Goal: Information Seeking & Learning: Compare options

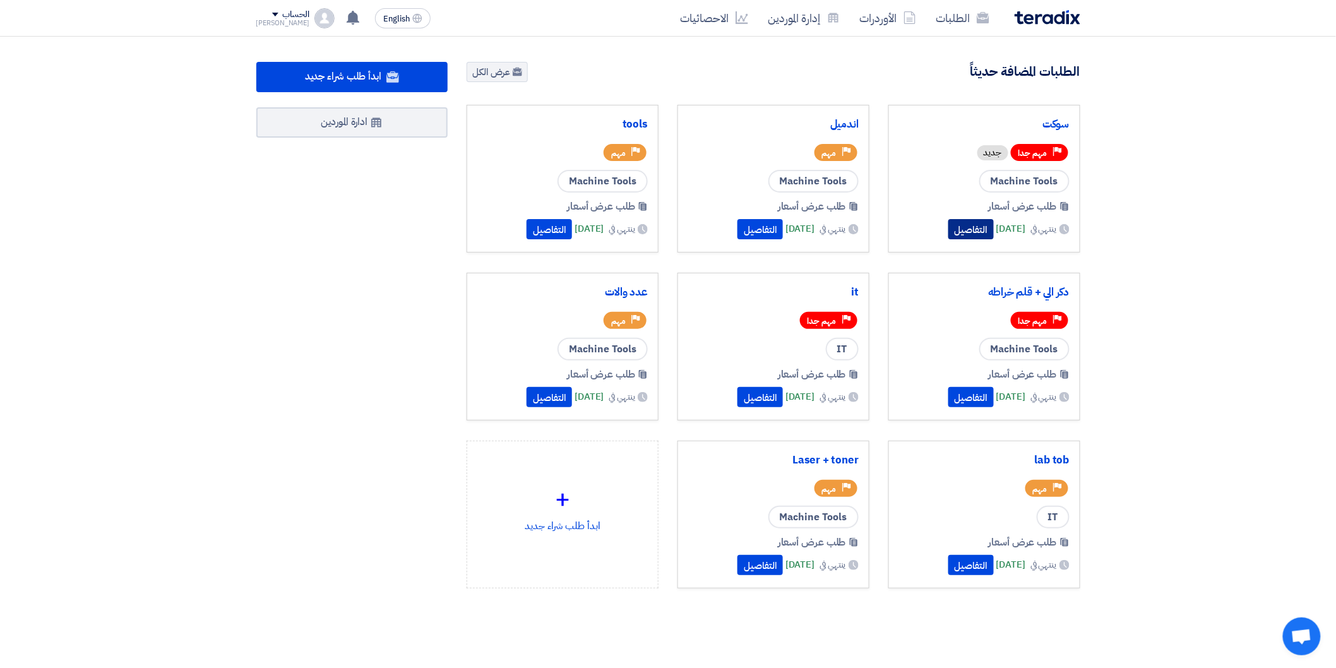
click at [948, 236] on button "التفاصيل" at bounding box center [970, 229] width 45 height 20
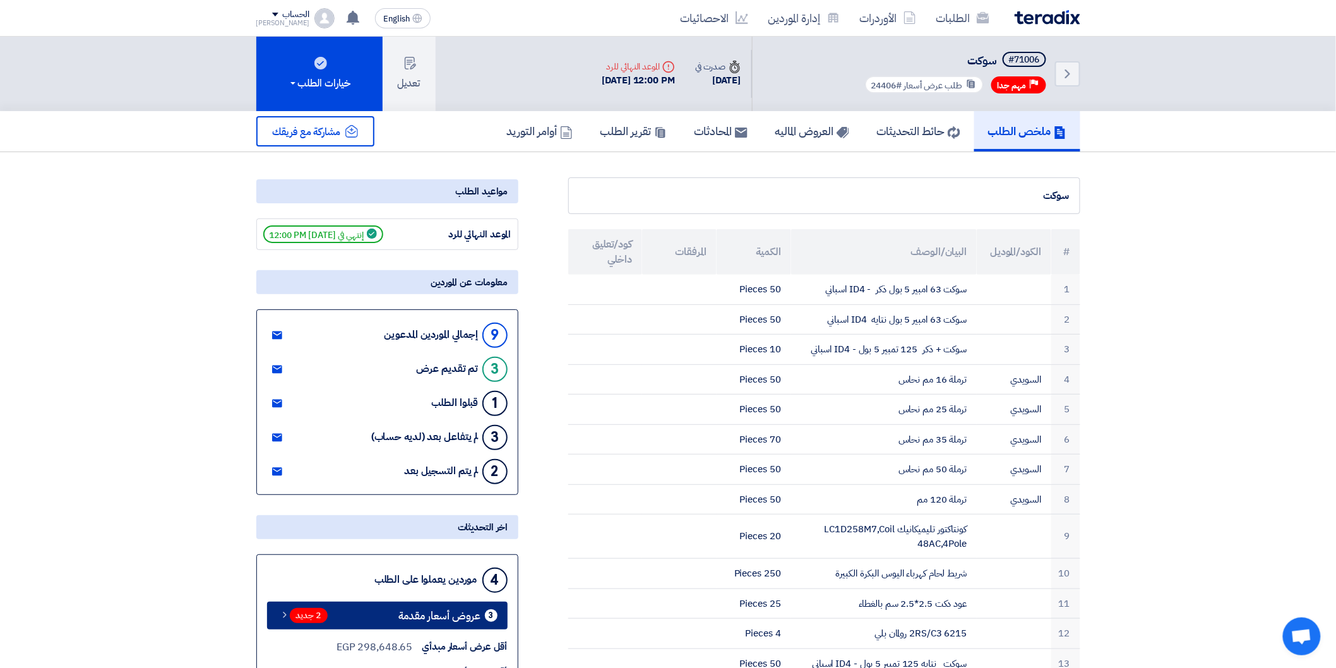
click at [468, 618] on span "عروض أسعار مقدمة" at bounding box center [440, 615] width 82 height 9
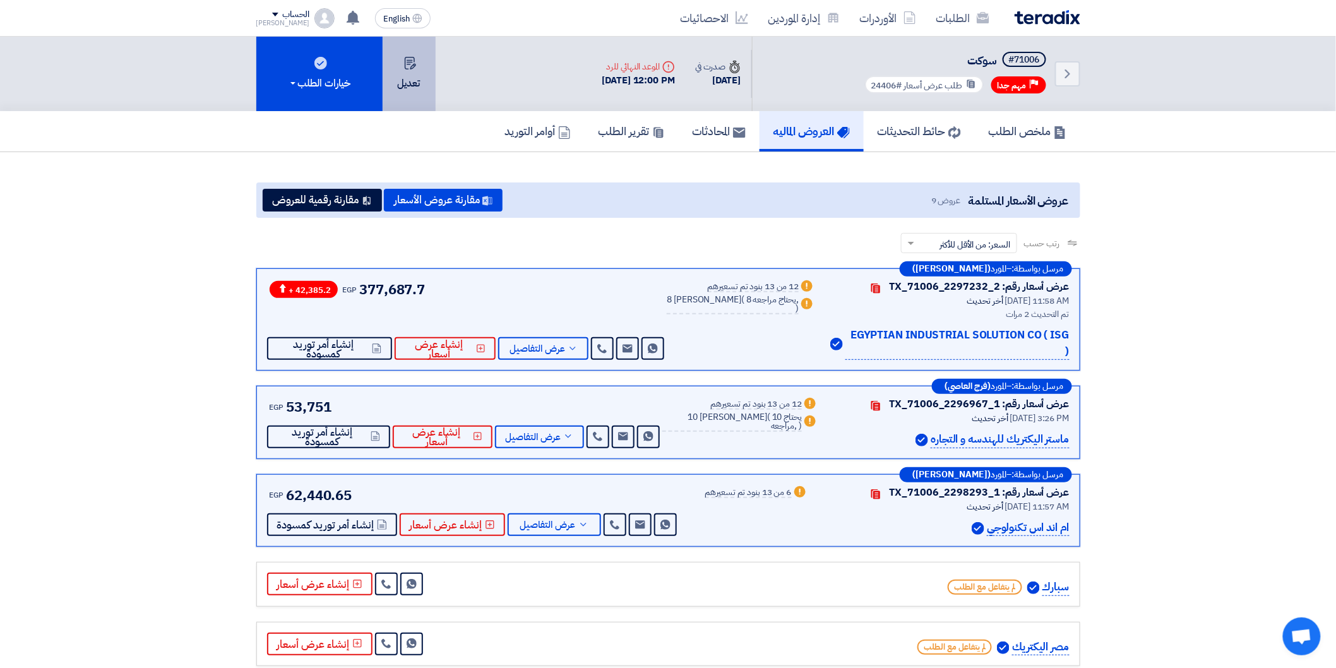
click at [420, 72] on button "تعديل" at bounding box center [409, 74] width 53 height 75
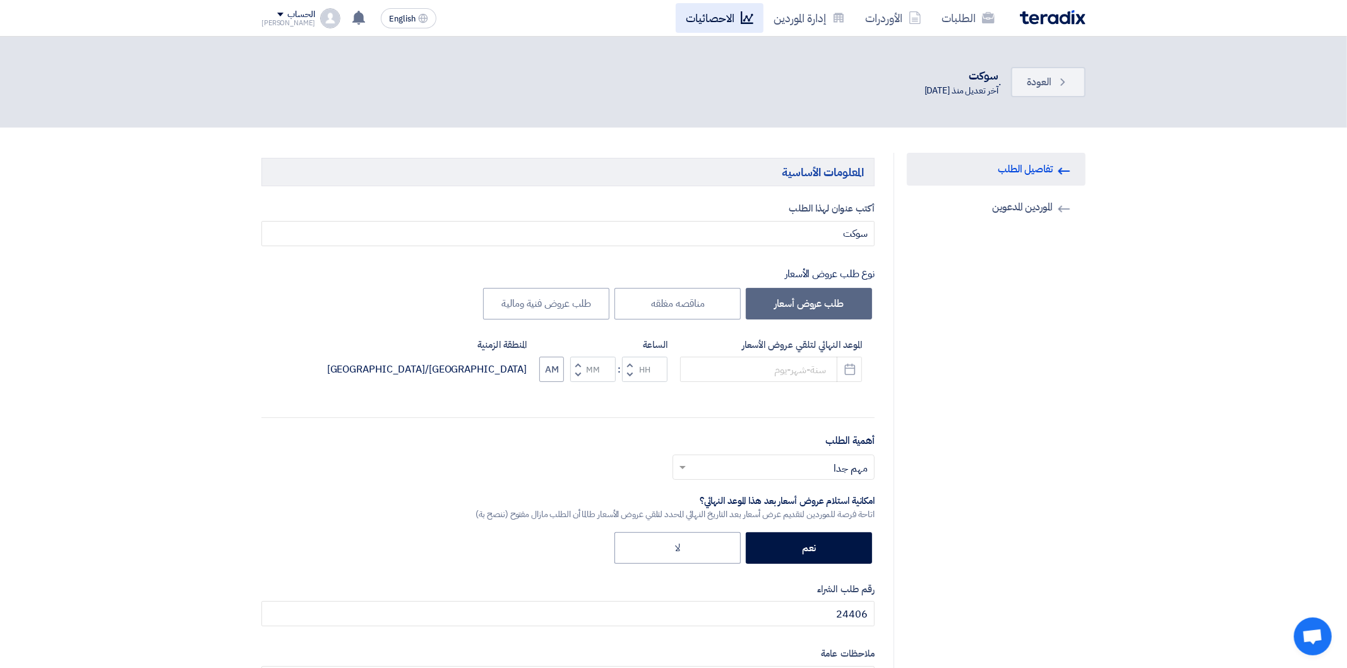
type input "[DATE]"
type input "12"
type input "00"
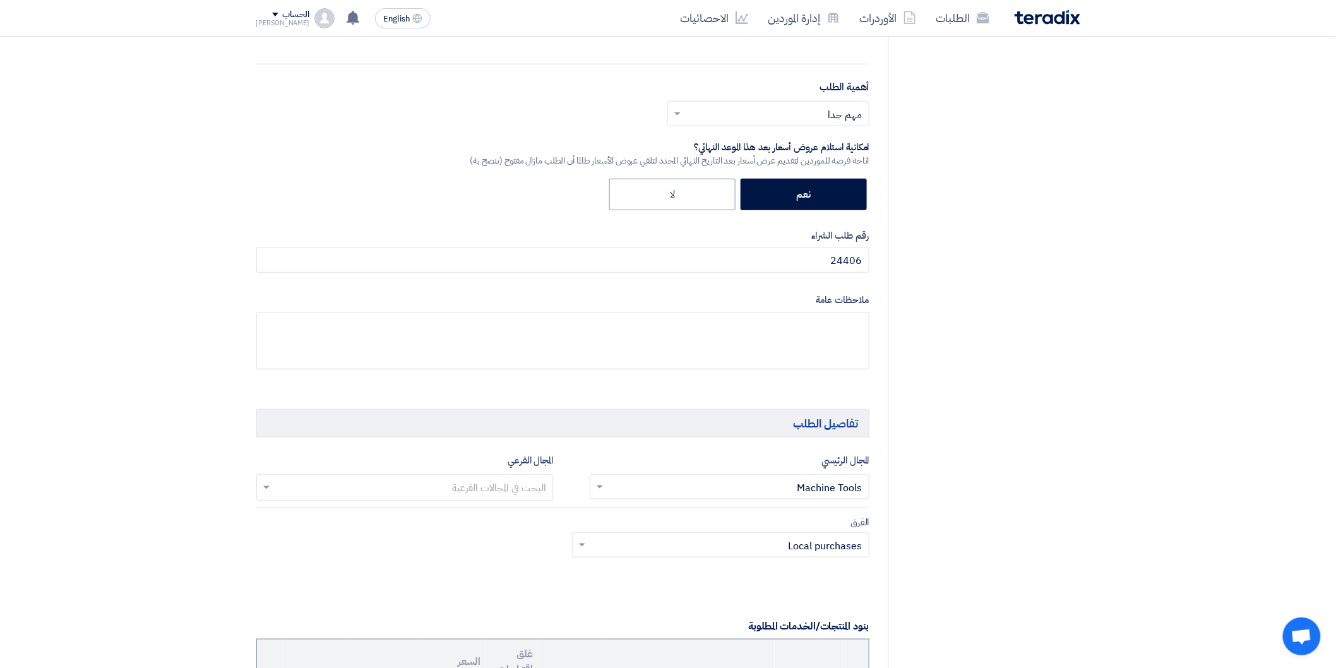
scroll to position [140, 0]
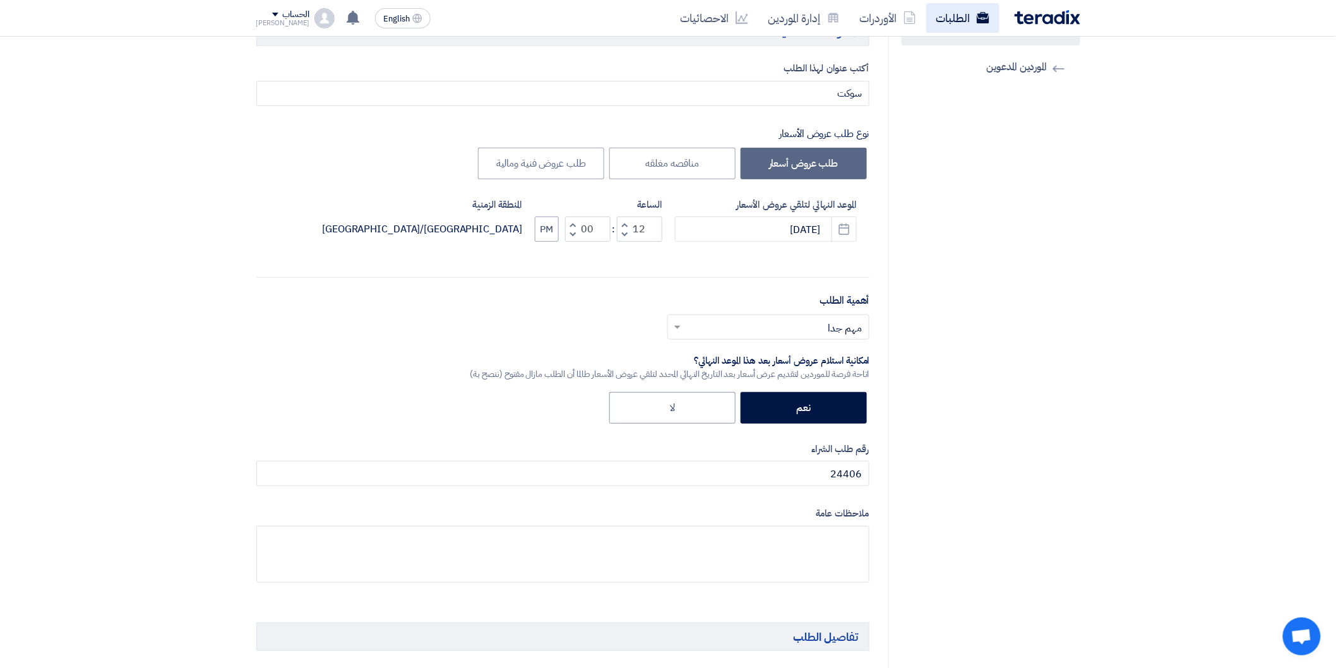
click at [941, 23] on link "الطلبات" at bounding box center [962, 18] width 73 height 30
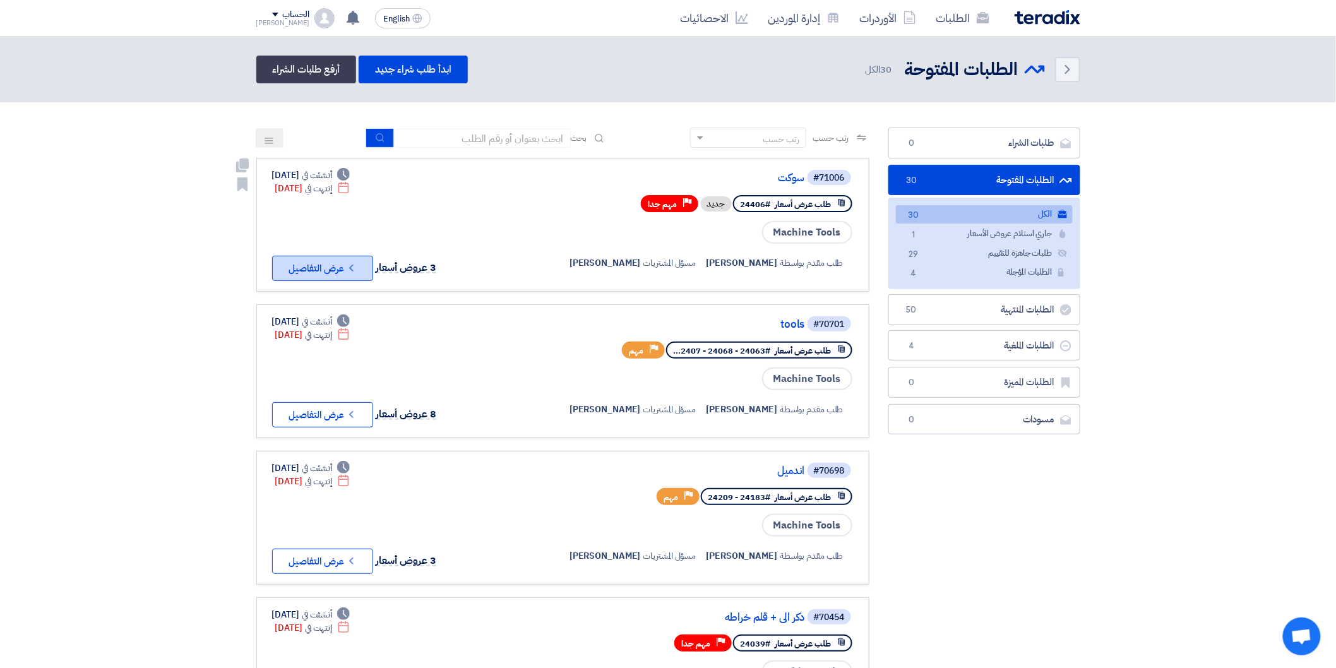
click at [314, 273] on button "Check details عرض التفاصيل" at bounding box center [322, 268] width 101 height 25
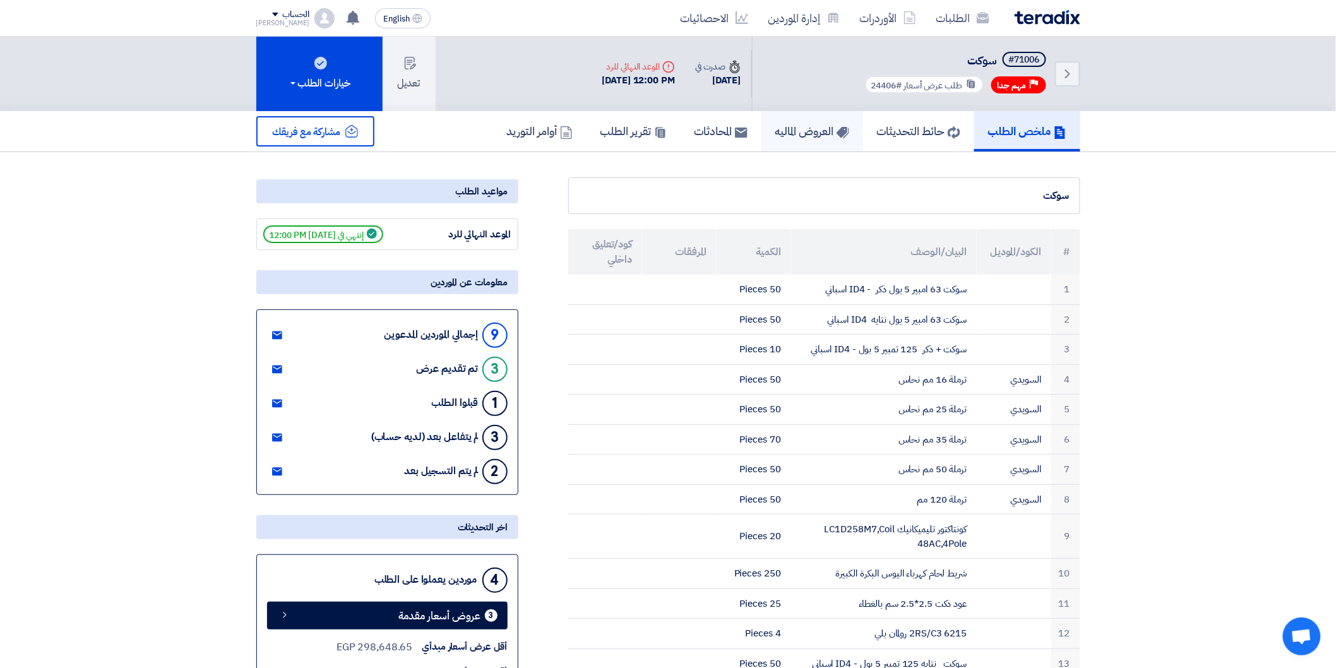
click at [786, 128] on h5 "العروض الماليه" at bounding box center [812, 131] width 74 height 15
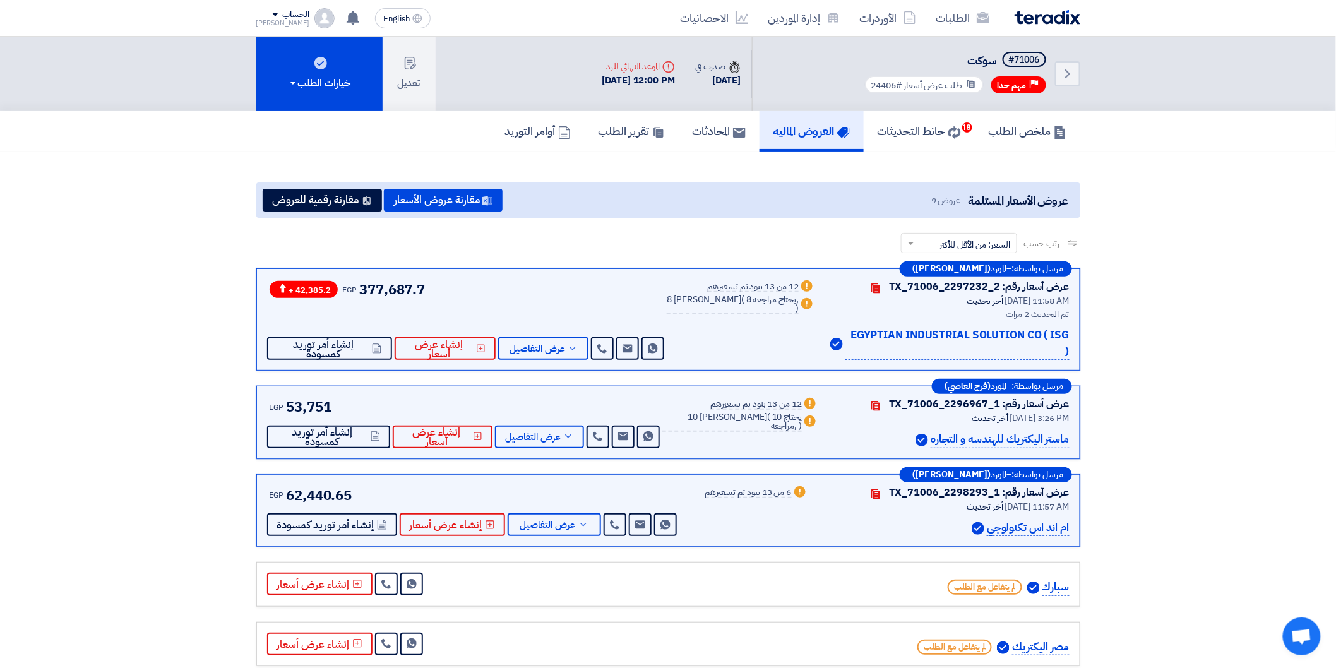
click at [314, 210] on div "عروض الأسعار المستلمة عروض 9 مقارنة عروض الأسعار مقارنة رقمية للعروض" at bounding box center [668, 199] width 824 height 35
click at [314, 193] on button "مقارنة رقمية للعروض" at bounding box center [322, 200] width 119 height 23
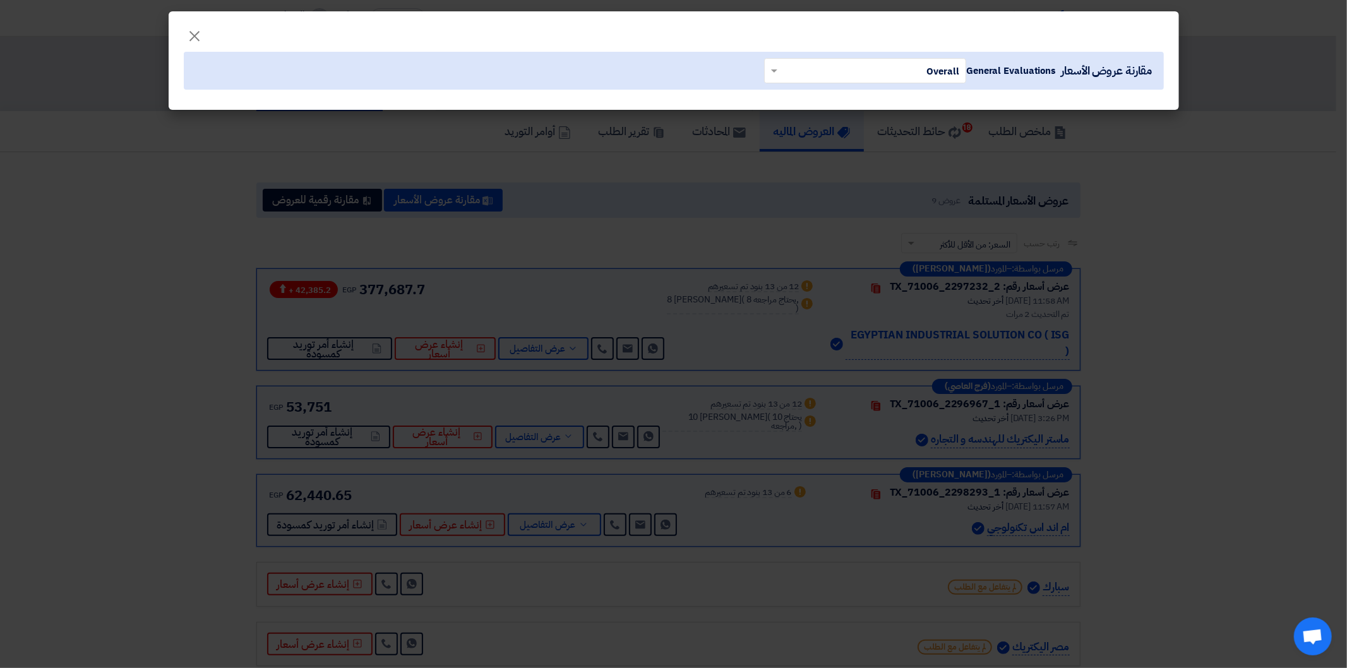
click at [546, 198] on modal-container "× مقارنة عروض الأسعار General Evaluations × Overall ×" at bounding box center [673, 334] width 1347 height 668
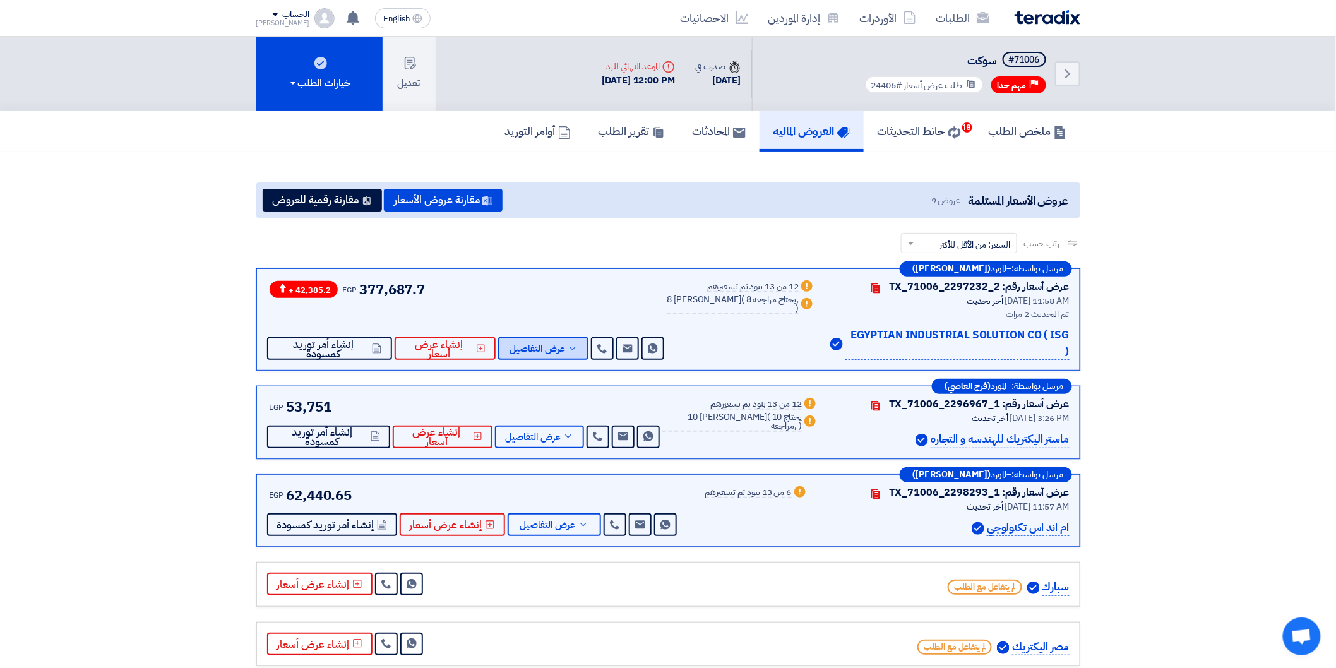
click at [576, 344] on icon at bounding box center [573, 349] width 10 height 10
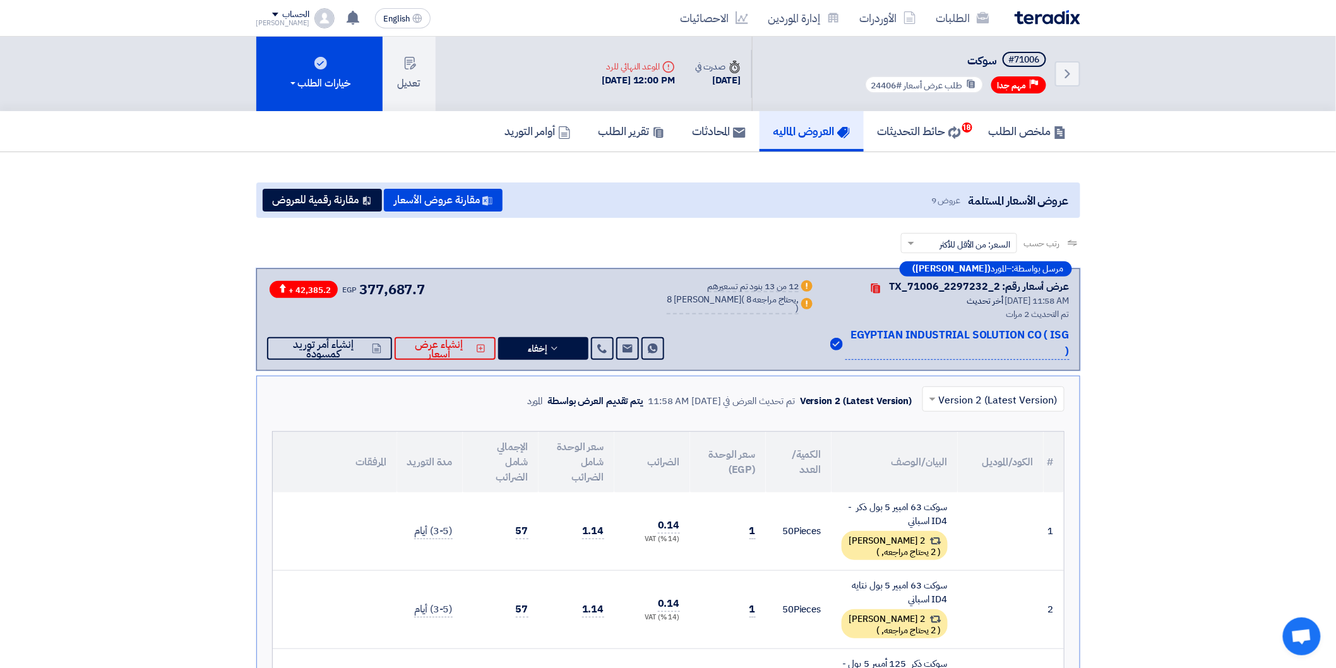
click at [1065, 71] on icon "Back" at bounding box center [1067, 73] width 15 height 15
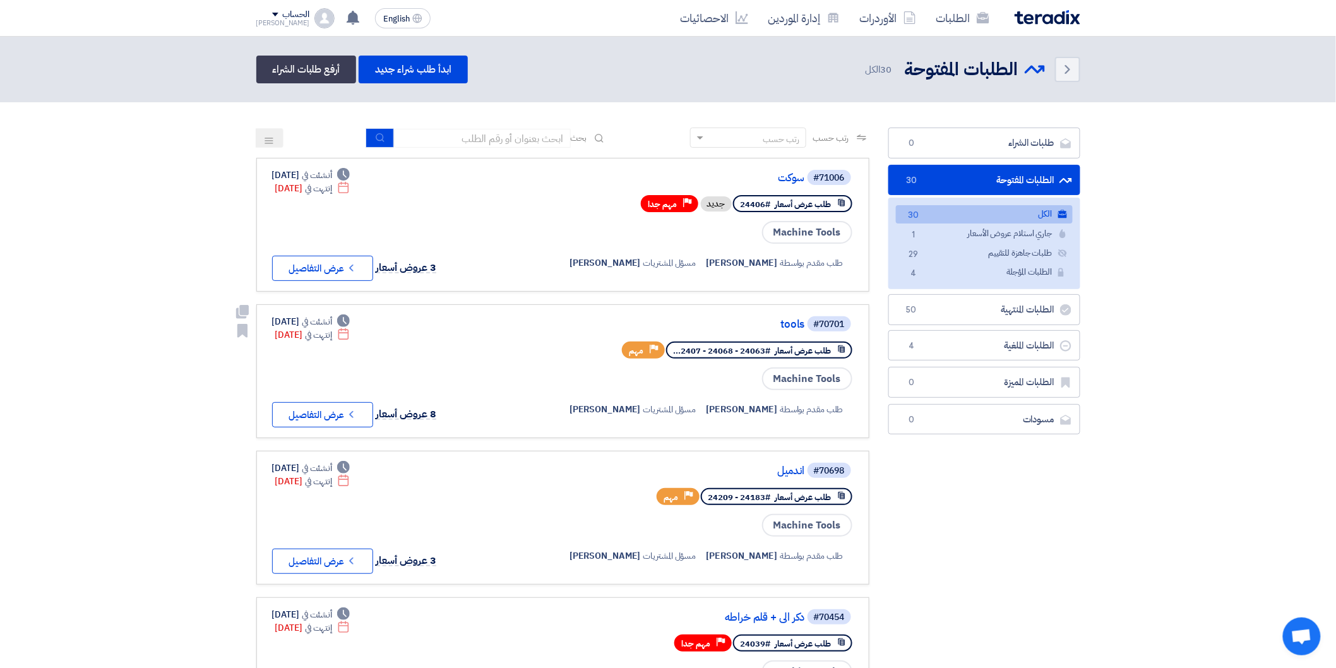
click at [828, 306] on link "#70701 tools طلب عرض أسعار #24063 - 24068 - 2407... Priority مهم Machine Tools …" at bounding box center [562, 371] width 613 height 134
click at [357, 266] on icon "Check details" at bounding box center [351, 268] width 12 height 12
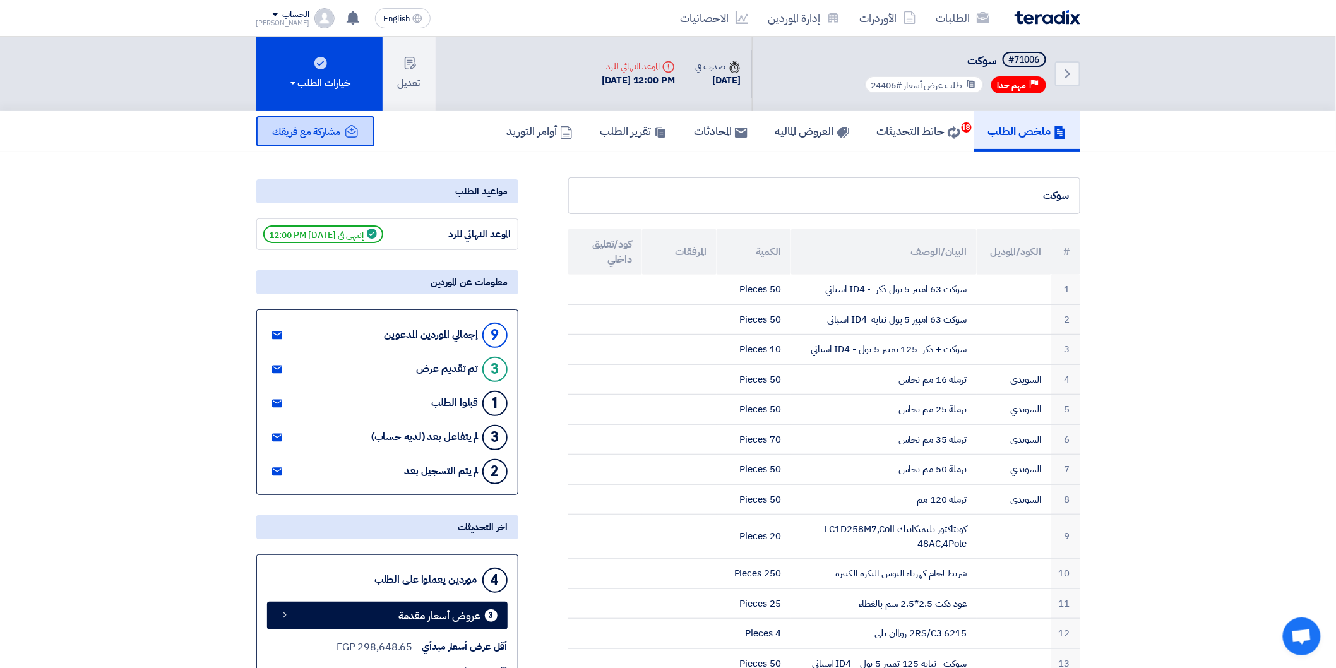
click at [311, 133] on span "مشاركة مع فريقك" at bounding box center [307, 131] width 68 height 15
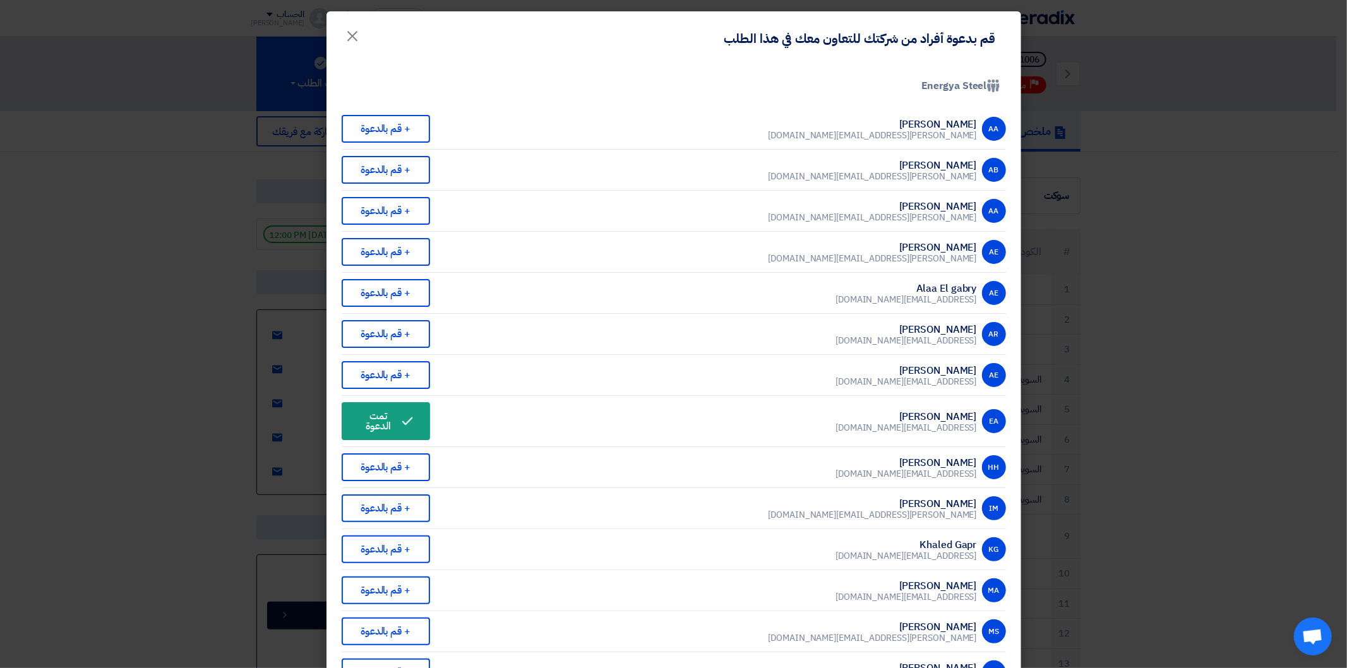
click at [1130, 343] on modal-container "قم بدعوة أفراد من شركتك للتعاون معك في هذا الطلب × Company Team Energya Steel A…" at bounding box center [673, 334] width 1347 height 668
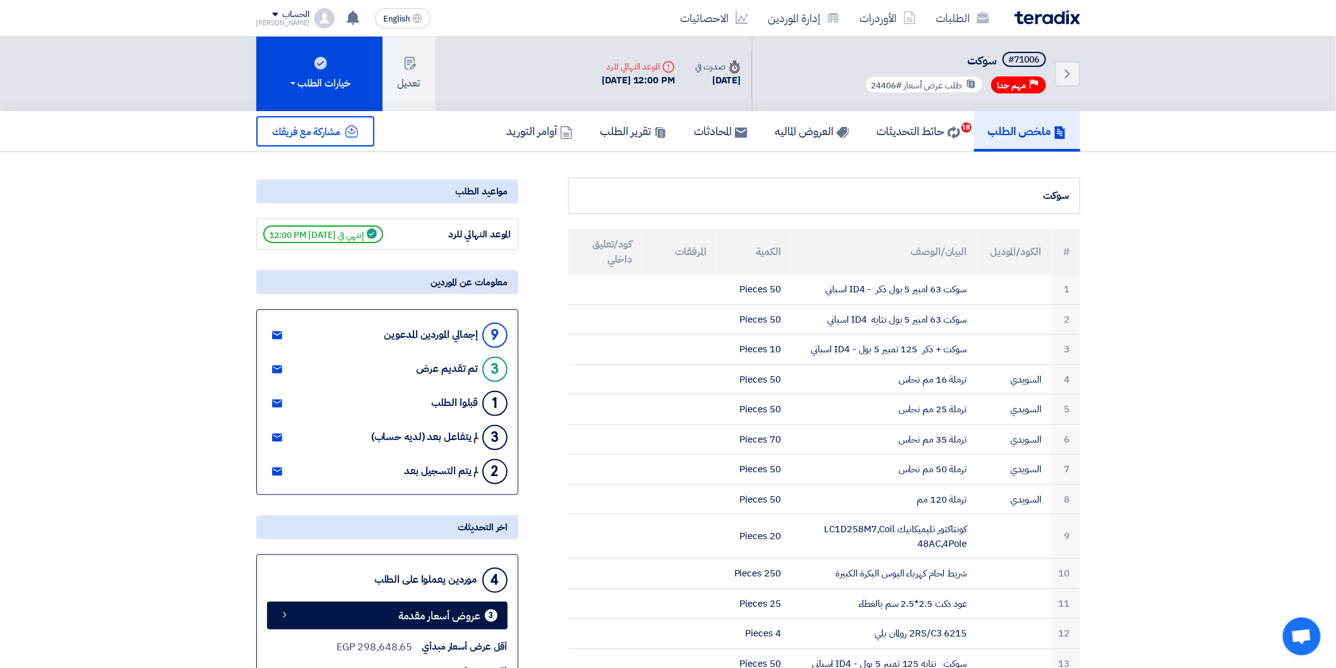
drag, startPoint x: 1114, startPoint y: 254, endPoint x: 1164, endPoint y: 190, distance: 81.4
drag, startPoint x: 1164, startPoint y: 190, endPoint x: 1221, endPoint y: 169, distance: 59.9
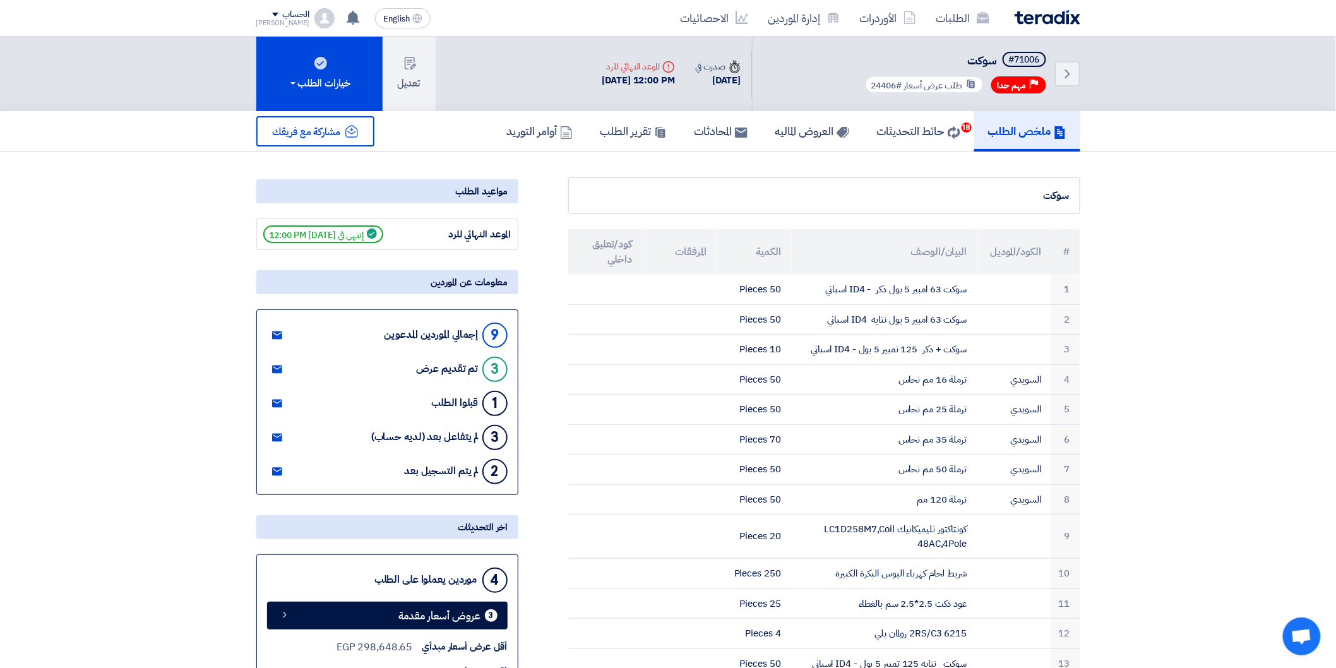
click at [355, 82] on button "خيارات الطلب" at bounding box center [319, 74] width 126 height 75
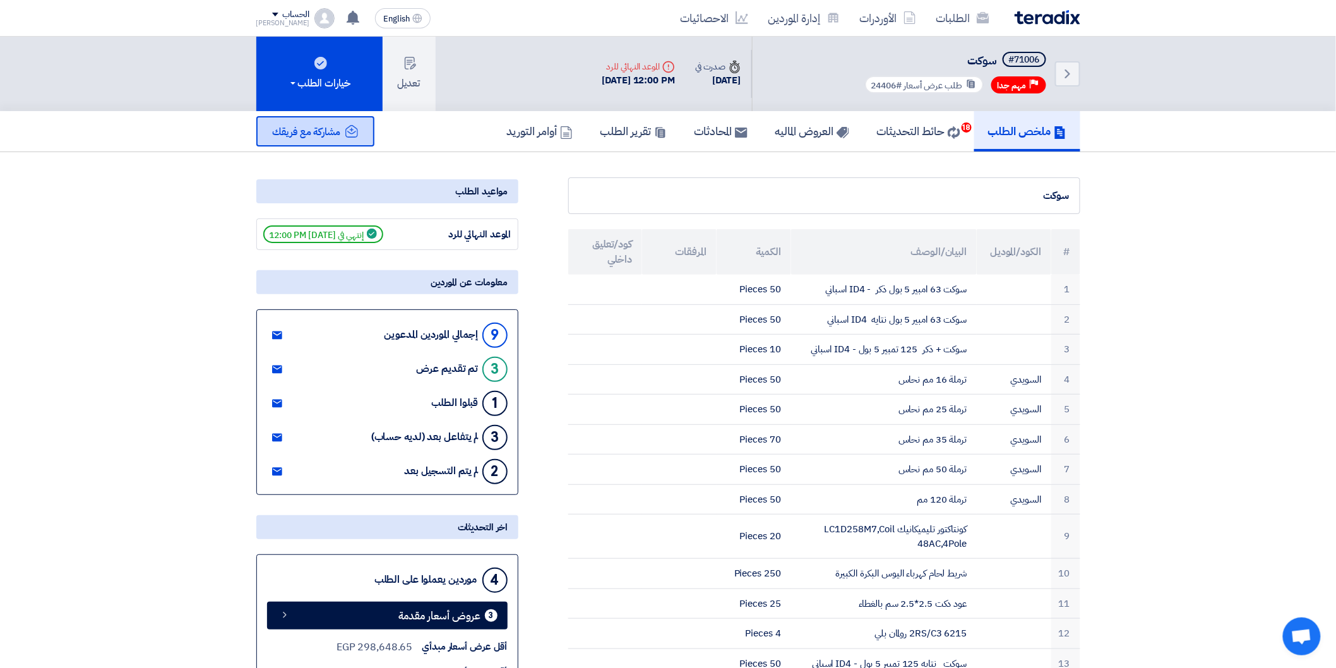
click at [336, 124] on span "مشاركة مع فريقك" at bounding box center [307, 131] width 68 height 15
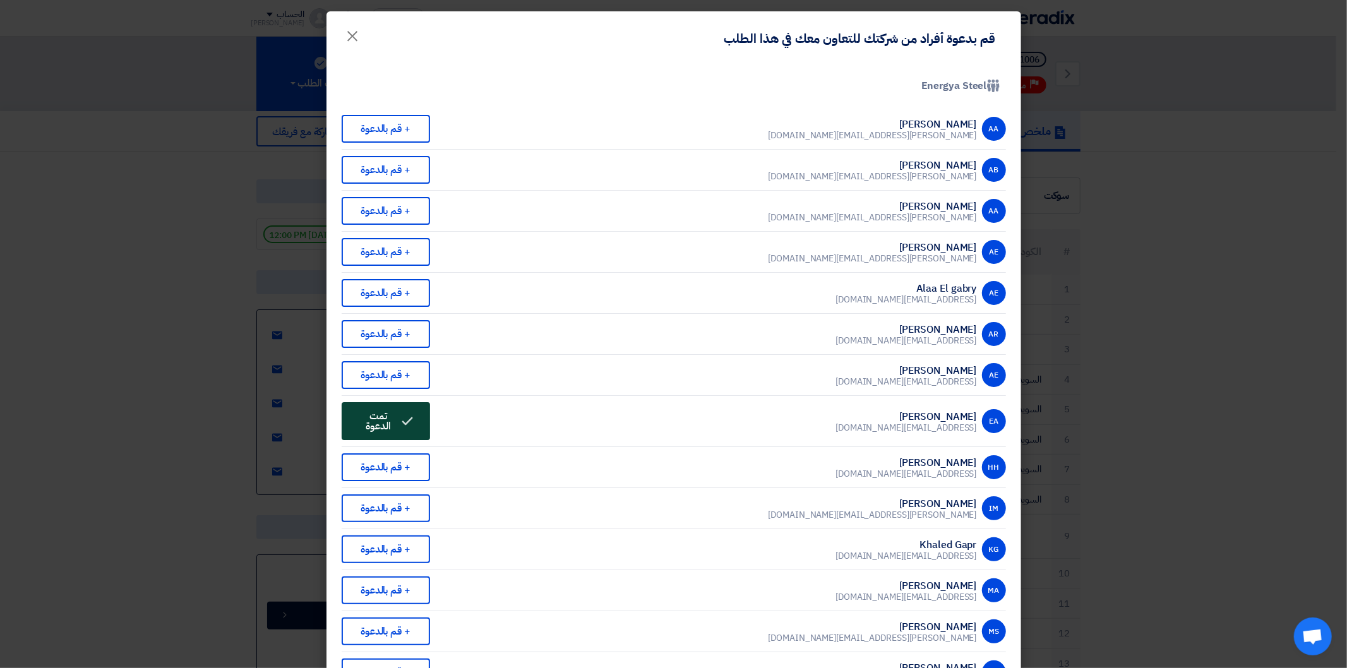
click at [399, 411] on span "تمت الدعوة" at bounding box center [379, 421] width 42 height 20
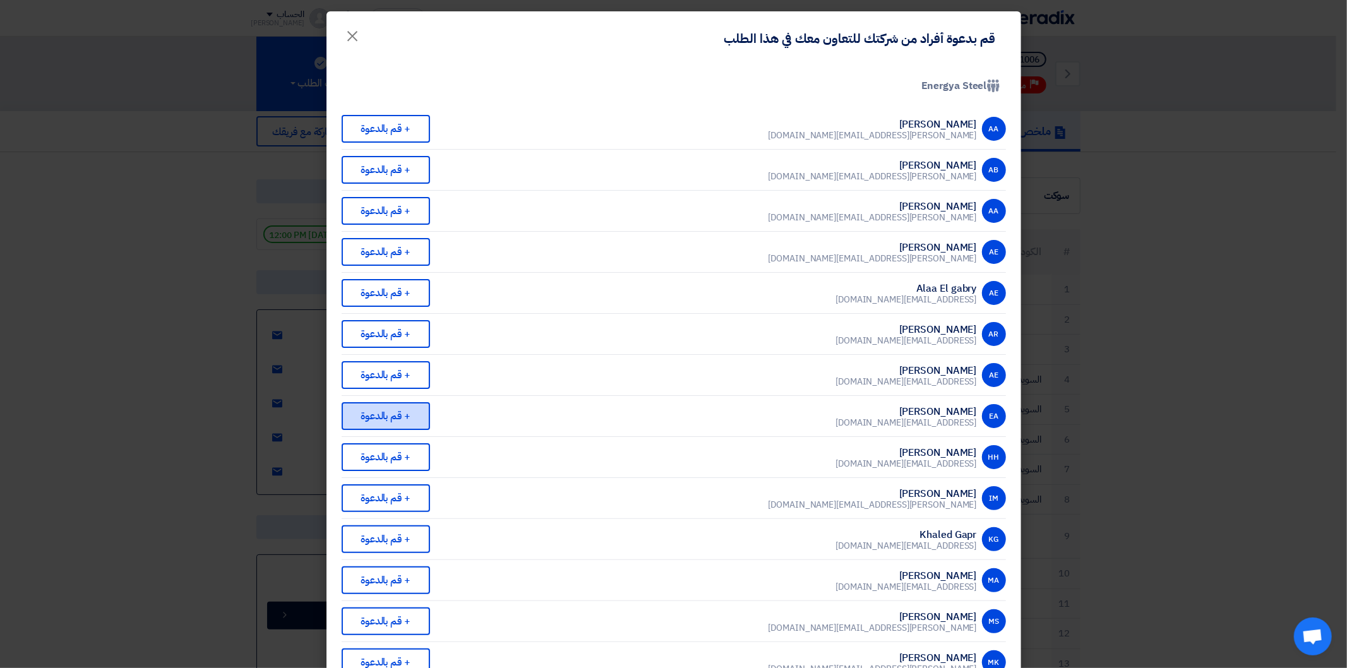
click at [395, 409] on div "+ قم بالدعوة" at bounding box center [386, 416] width 88 height 28
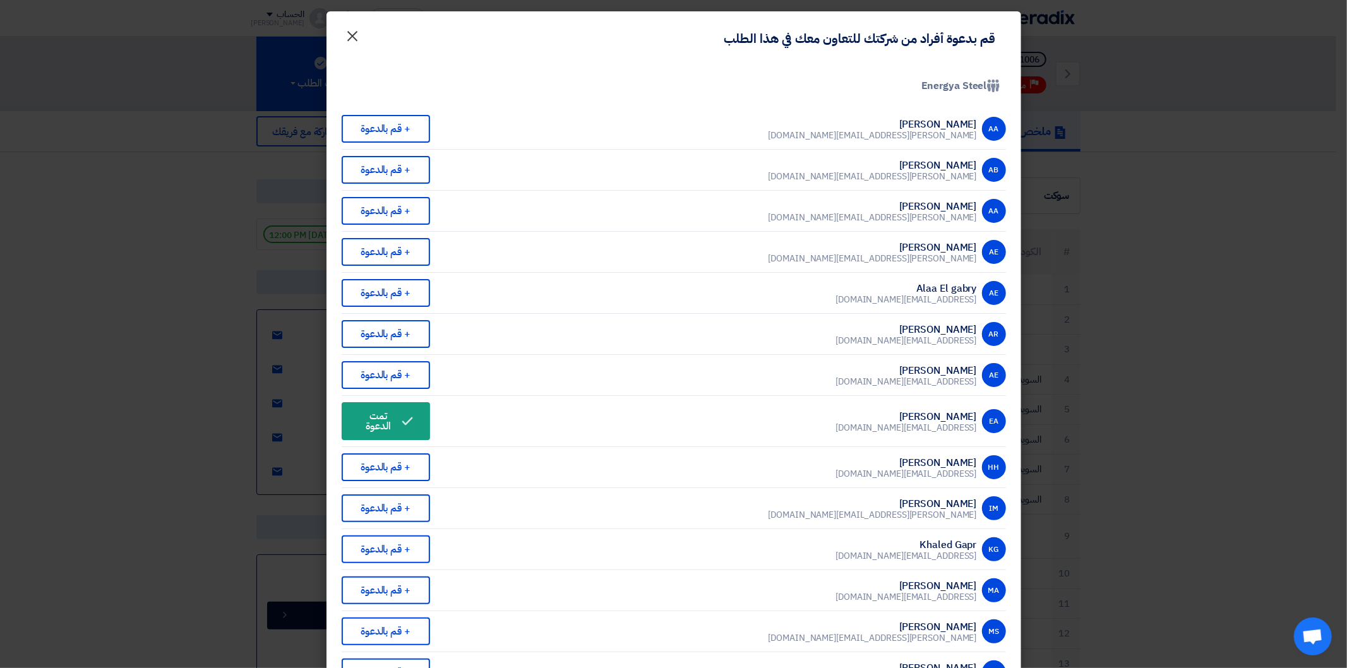
click at [361, 35] on span "×" at bounding box center [352, 35] width 15 height 38
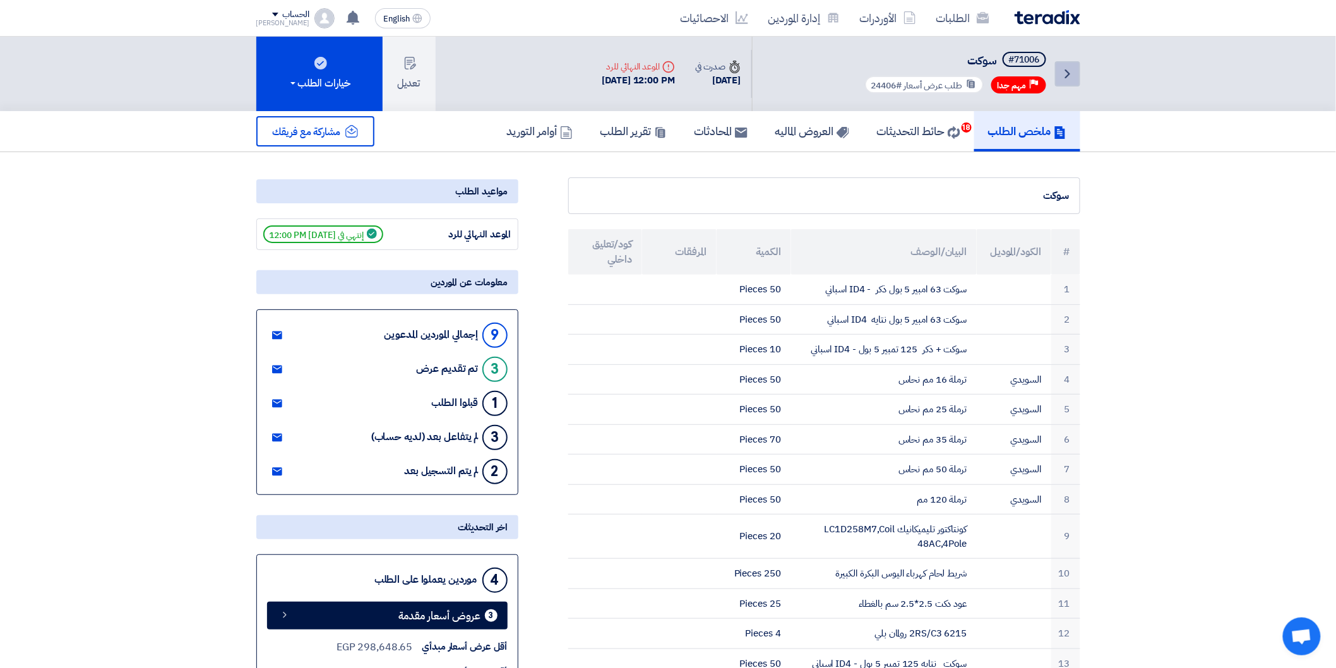
click at [1075, 68] on link "Back" at bounding box center [1067, 73] width 25 height 25
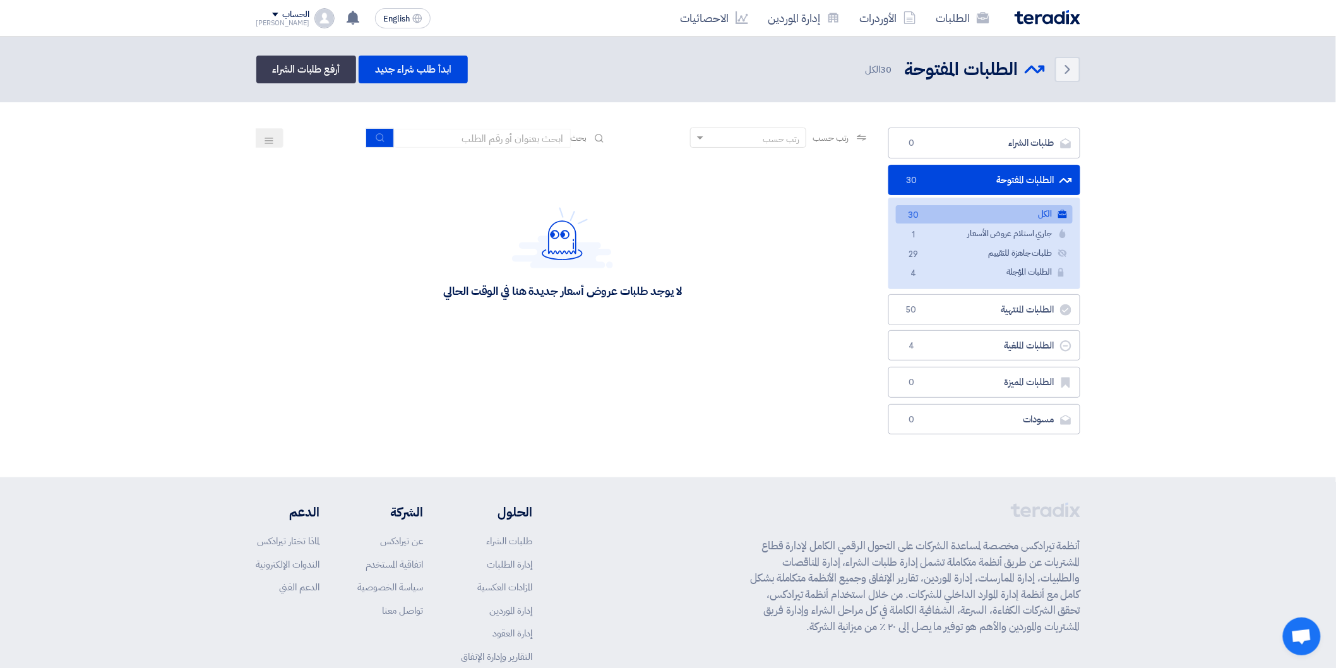
click at [1196, 183] on section "طلبات الشراء طلبات الشراء 0 الطلبات المفتوحة الطلبات المفتوحة 30 الكل الكل 30 ج…" at bounding box center [668, 284] width 1336 height 364
click at [718, 260] on div "لا يوجد طلبات عروض أسعار جديدة هنا في الوقت الحالي" at bounding box center [562, 252] width 613 height 189
click at [1200, 166] on section "طلبات الشراء طلبات الشراء 0 الطلبات المفتوحة الطلبات المفتوحة 30 الكل الكل 30 ج…" at bounding box center [668, 284] width 1336 height 364
drag, startPoint x: 1200, startPoint y: 166, endPoint x: 1258, endPoint y: 174, distance: 58.6
click at [1259, 180] on section "طلبات الشراء طلبات الشراء 0 الطلبات المفتوحة الطلبات المفتوحة 30 الكل الكل 30 ج…" at bounding box center [668, 284] width 1336 height 364
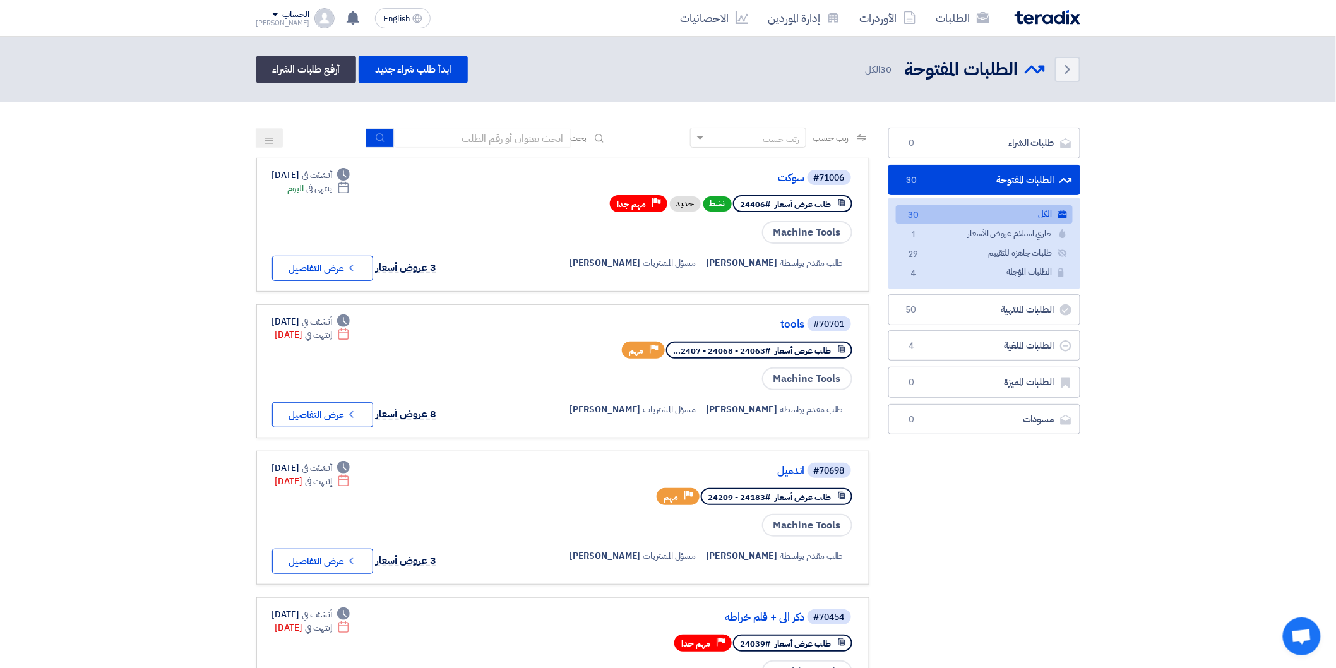
drag, startPoint x: 1264, startPoint y: 124, endPoint x: 1313, endPoint y: 117, distance: 50.3
drag, startPoint x: 1318, startPoint y: 117, endPoint x: 1322, endPoint y: 105, distance: 12.6
drag, startPoint x: 1318, startPoint y: 102, endPoint x: 1327, endPoint y: 110, distance: 12.5
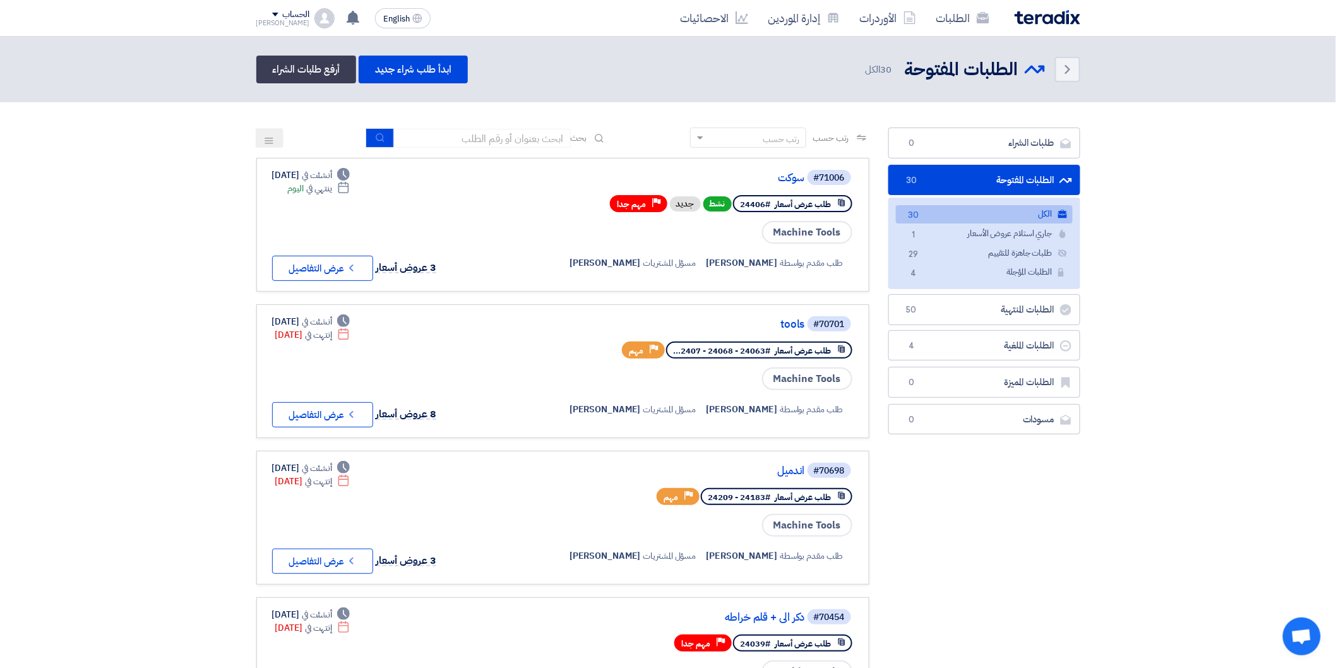
drag, startPoint x: 1322, startPoint y: 110, endPoint x: 1309, endPoint y: 97, distance: 18.3
click at [1309, 97] on header "Back الطلبات المفتوحة الطلبات المفتوحة 30" at bounding box center [668, 70] width 1336 height 66
drag, startPoint x: 1277, startPoint y: 105, endPoint x: 1311, endPoint y: 80, distance: 42.9
click at [1311, 80] on header "Back الطلبات المفتوحة الطلبات المفتوحة 30" at bounding box center [668, 70] width 1336 height 66
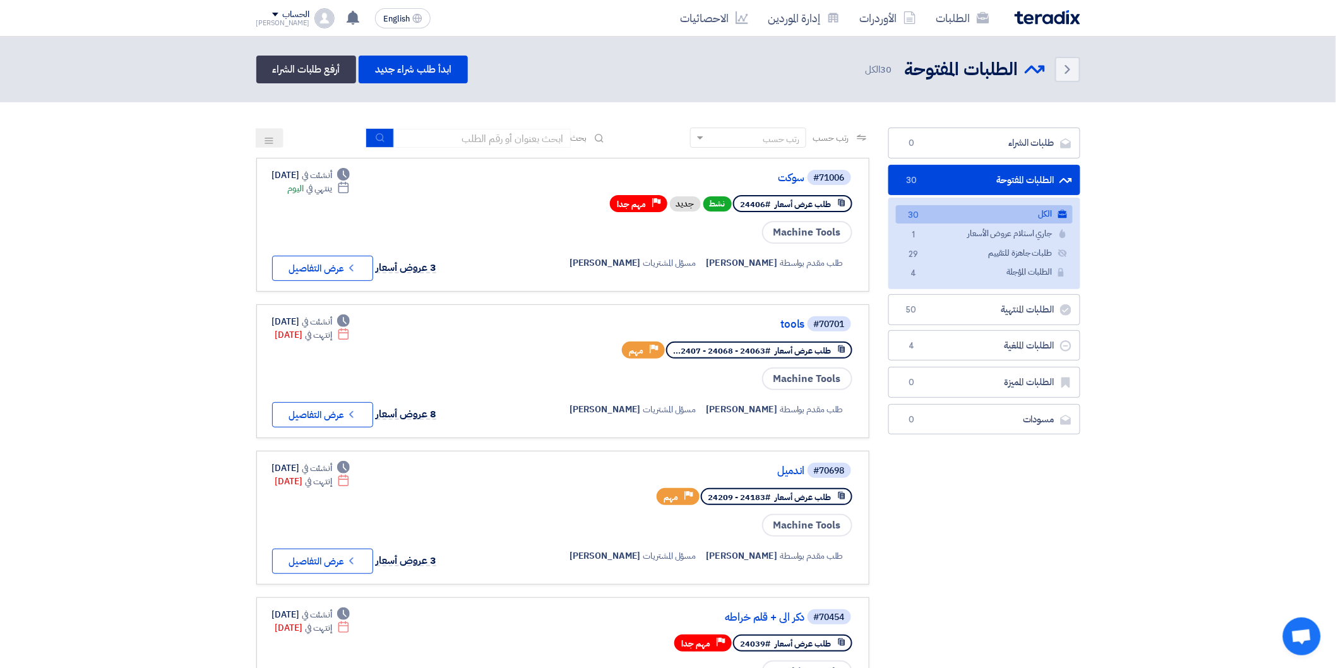
drag, startPoint x: 1309, startPoint y: 76, endPoint x: 1320, endPoint y: 53, distance: 25.4
click at [1320, 53] on header "Back الطلبات المفتوحة الطلبات المفتوحة 30" at bounding box center [668, 70] width 1336 height 66
drag, startPoint x: 1305, startPoint y: 28, endPoint x: 1315, endPoint y: 53, distance: 27.2
click at [1315, 53] on header "Back الطلبات المفتوحة الطلبات المفتوحة 30" at bounding box center [668, 70] width 1336 height 66
drag, startPoint x: 1315, startPoint y: 53, endPoint x: 1311, endPoint y: 63, distance: 10.8
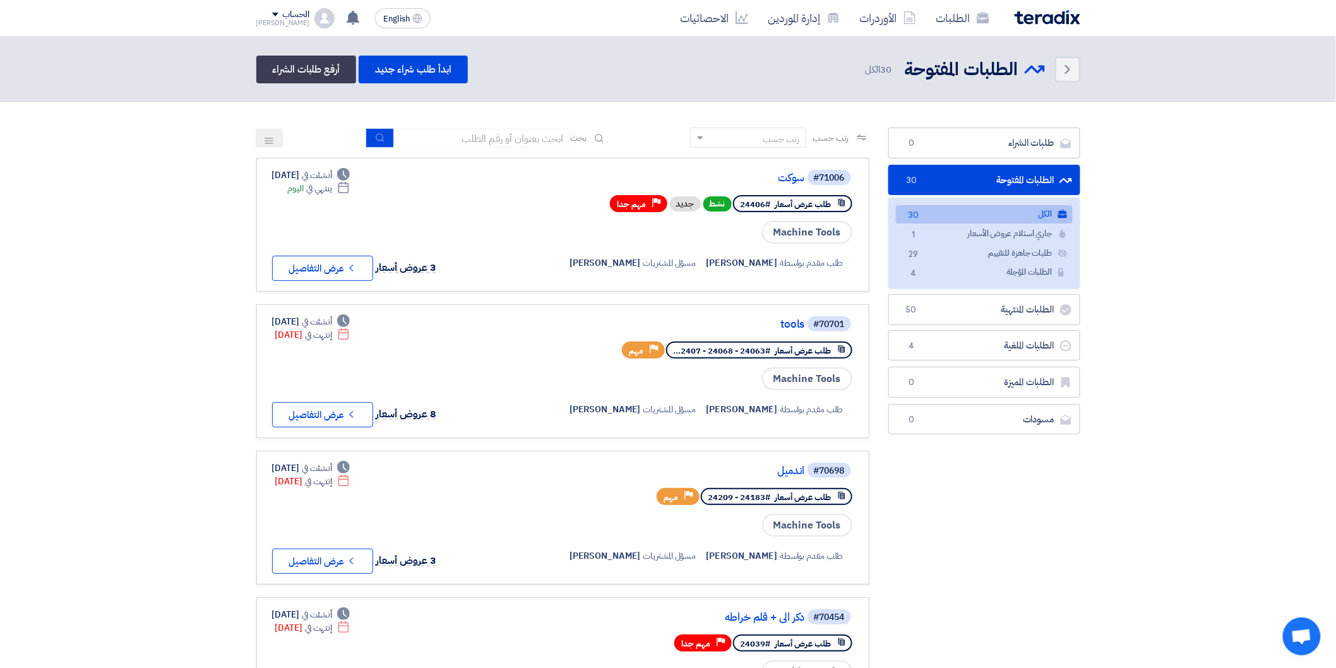
drag, startPoint x: 1311, startPoint y: 63, endPoint x: 1224, endPoint y: 21, distance: 97.4
click at [1224, 21] on nav "الطلبات الأوردرات إدارة الموردين الاحصائيات English EN عندك سؤال على مشروع سوكت" at bounding box center [668, 18] width 1336 height 37
drag, startPoint x: 1189, startPoint y: 141, endPoint x: 1248, endPoint y: 160, distance: 61.5
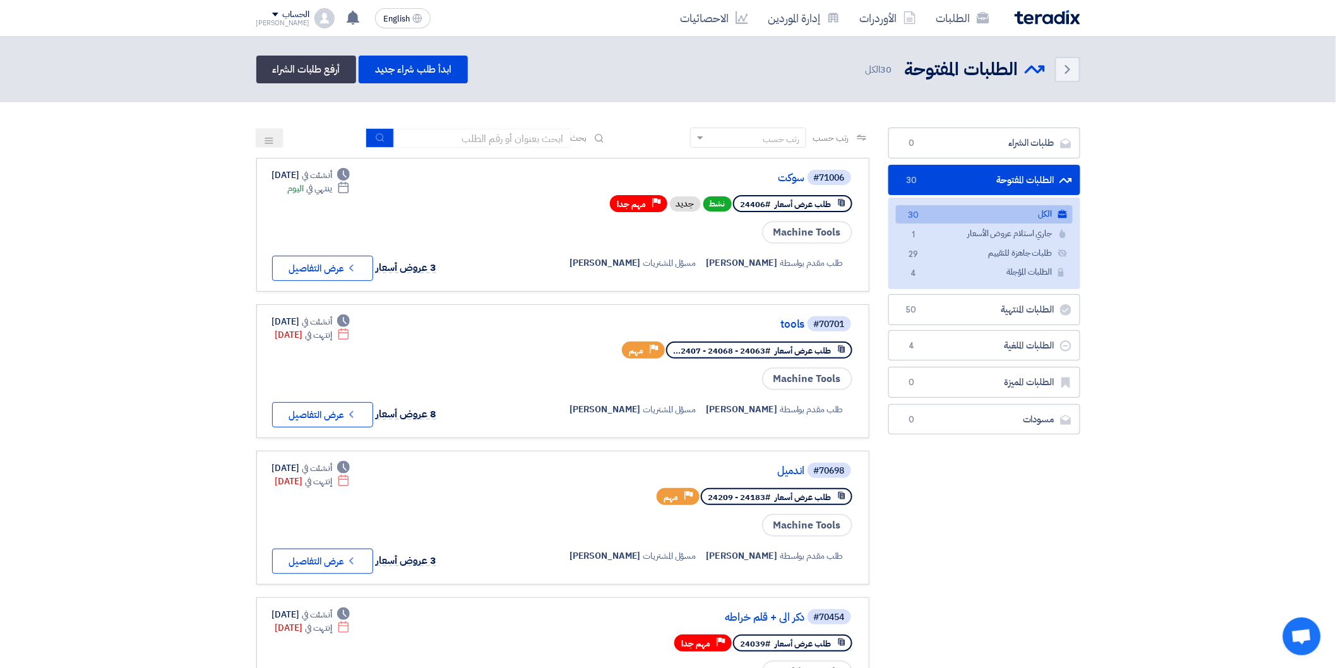
drag, startPoint x: 1202, startPoint y: 166, endPoint x: 1240, endPoint y: 169, distance: 38.0
drag, startPoint x: 1232, startPoint y: 224, endPoint x: 1208, endPoint y: 141, distance: 86.7
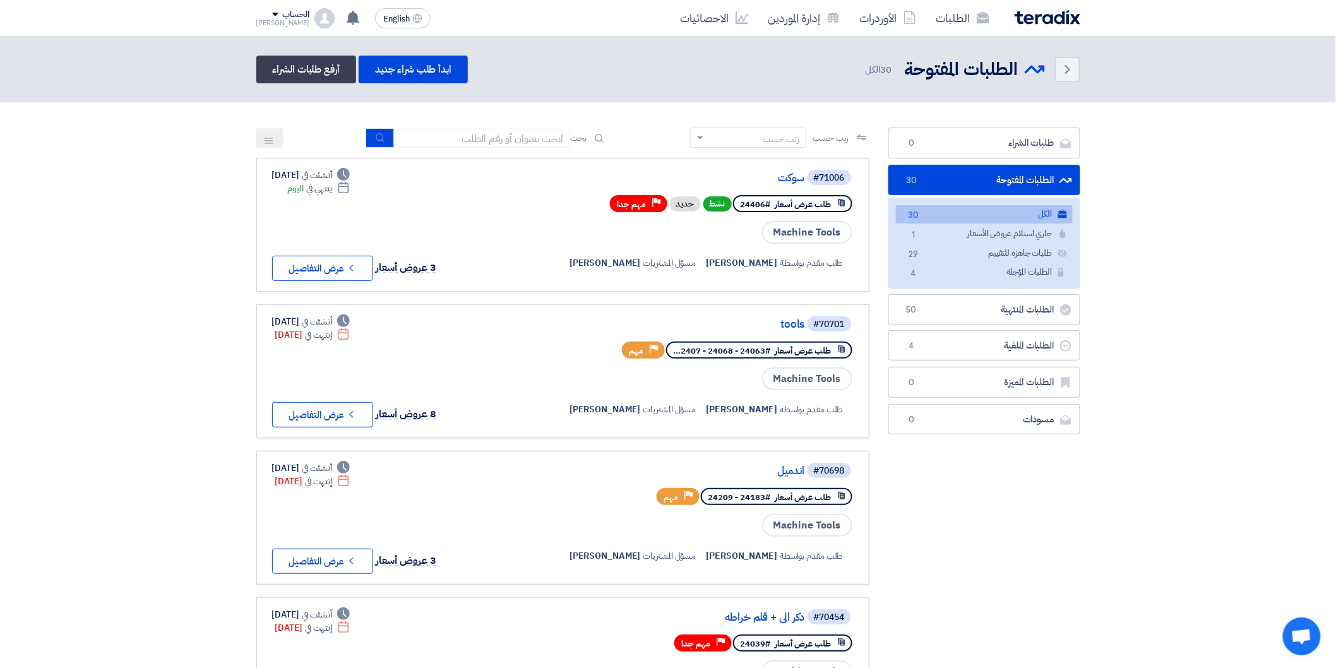
drag, startPoint x: 1208, startPoint y: 141, endPoint x: 1245, endPoint y: 84, distance: 67.6
click at [1245, 84] on header "Back الطلبات المفتوحة الطلبات المفتوحة 30" at bounding box center [668, 70] width 1336 height 66
drag, startPoint x: 1245, startPoint y: 84, endPoint x: 1262, endPoint y: 96, distance: 20.8
click at [1262, 96] on header "Back الطلبات المفتوحة الطلبات المفتوحة 30" at bounding box center [668, 70] width 1336 height 66
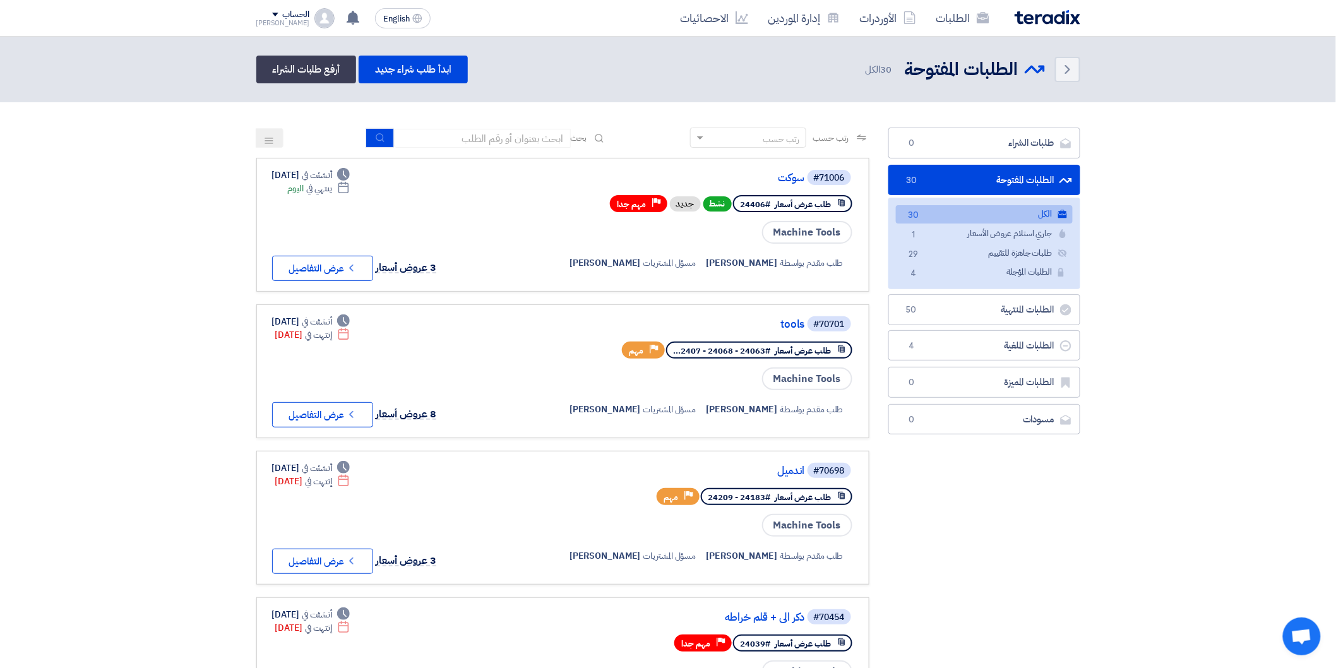
drag, startPoint x: 1122, startPoint y: 229, endPoint x: 1137, endPoint y: 179, distance: 52.1
drag, startPoint x: 1137, startPoint y: 179, endPoint x: 1230, endPoint y: 119, distance: 110.5
drag, startPoint x: 1230, startPoint y: 119, endPoint x: 1264, endPoint y: 79, distance: 52.0
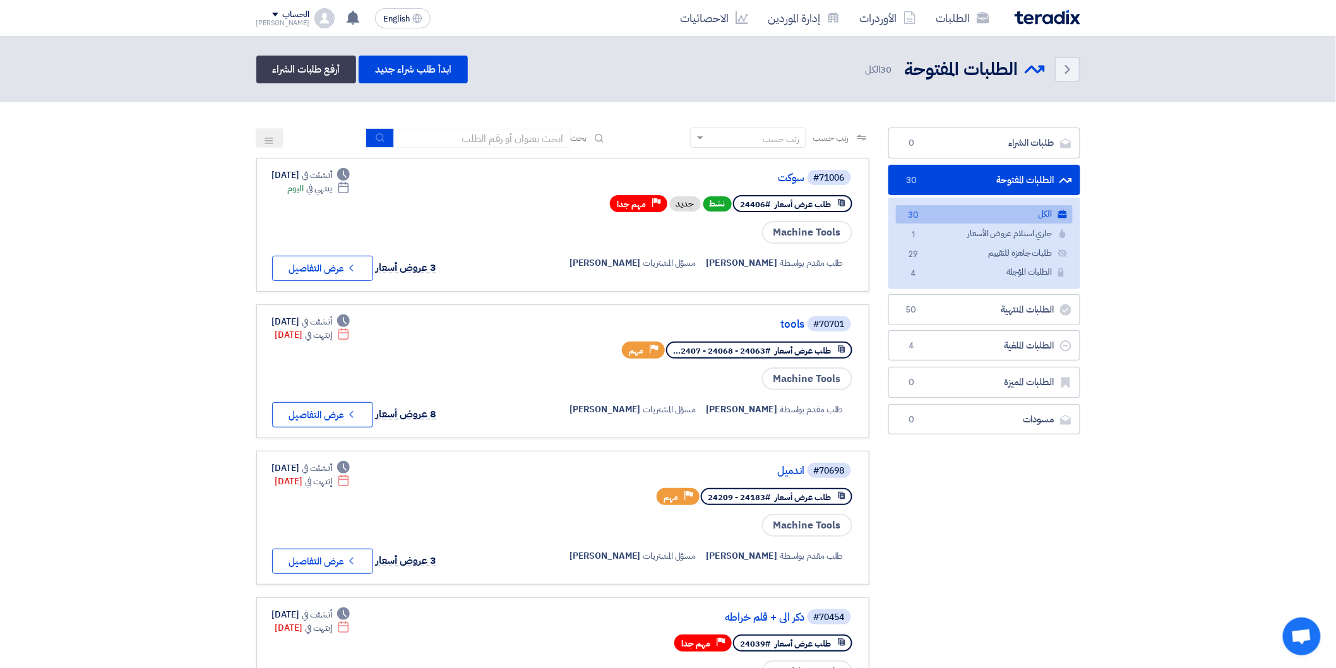
click at [1265, 79] on header "Back الطلبات المفتوحة الطلبات المفتوحة 30" at bounding box center [668, 70] width 1336 height 66
drag, startPoint x: 1264, startPoint y: 79, endPoint x: 1268, endPoint y: 64, distance: 15.2
click at [1276, 60] on header "Back الطلبات المفتوحة الطلبات المفتوحة 30" at bounding box center [668, 70] width 1336 height 66
drag, startPoint x: 1258, startPoint y: 218, endPoint x: 1229, endPoint y: 145, distance: 78.0
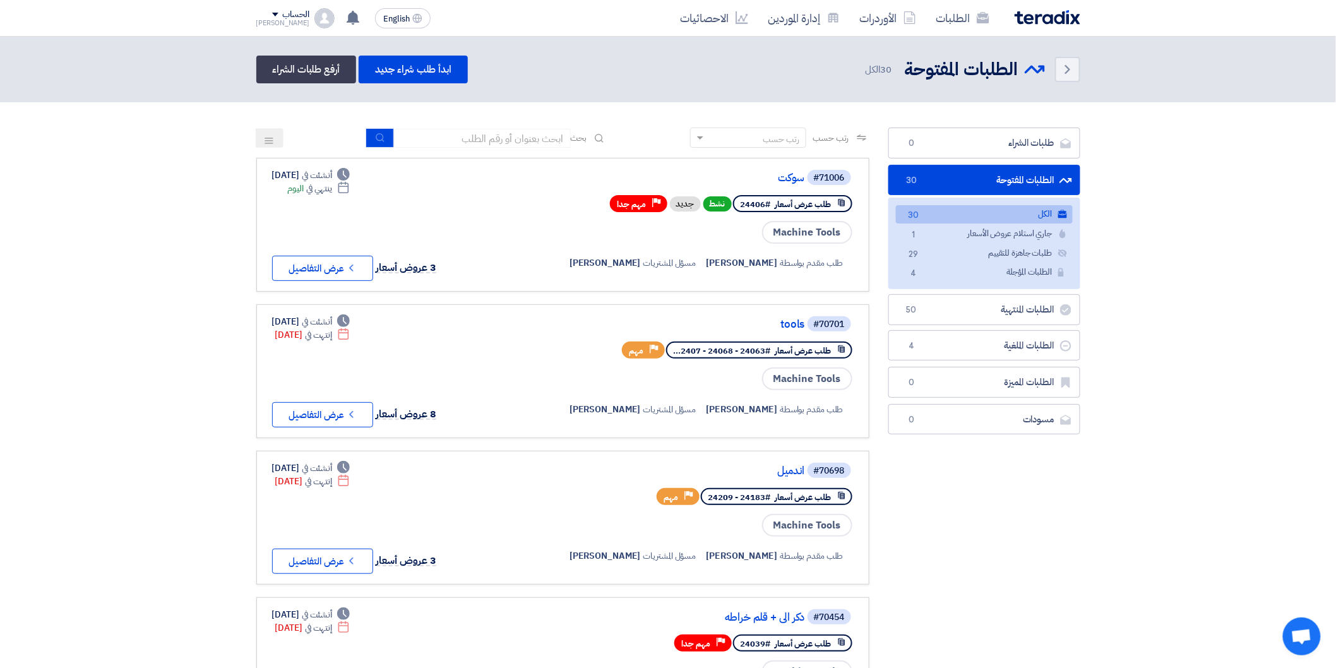
drag, startPoint x: 1176, startPoint y: 215, endPoint x: 1198, endPoint y: 188, distance: 35.0
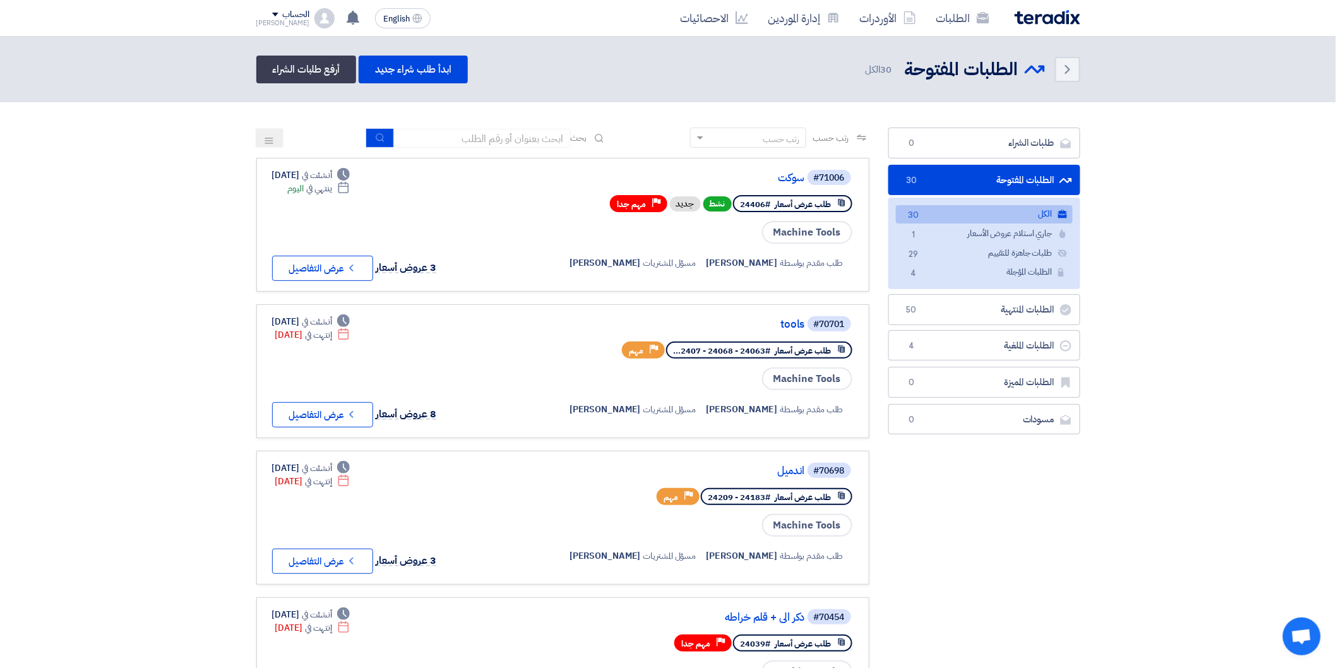
drag, startPoint x: 1313, startPoint y: 124, endPoint x: 1320, endPoint y: 109, distance: 16.1
drag, startPoint x: 1322, startPoint y: 109, endPoint x: 1284, endPoint y: 87, distance: 43.5
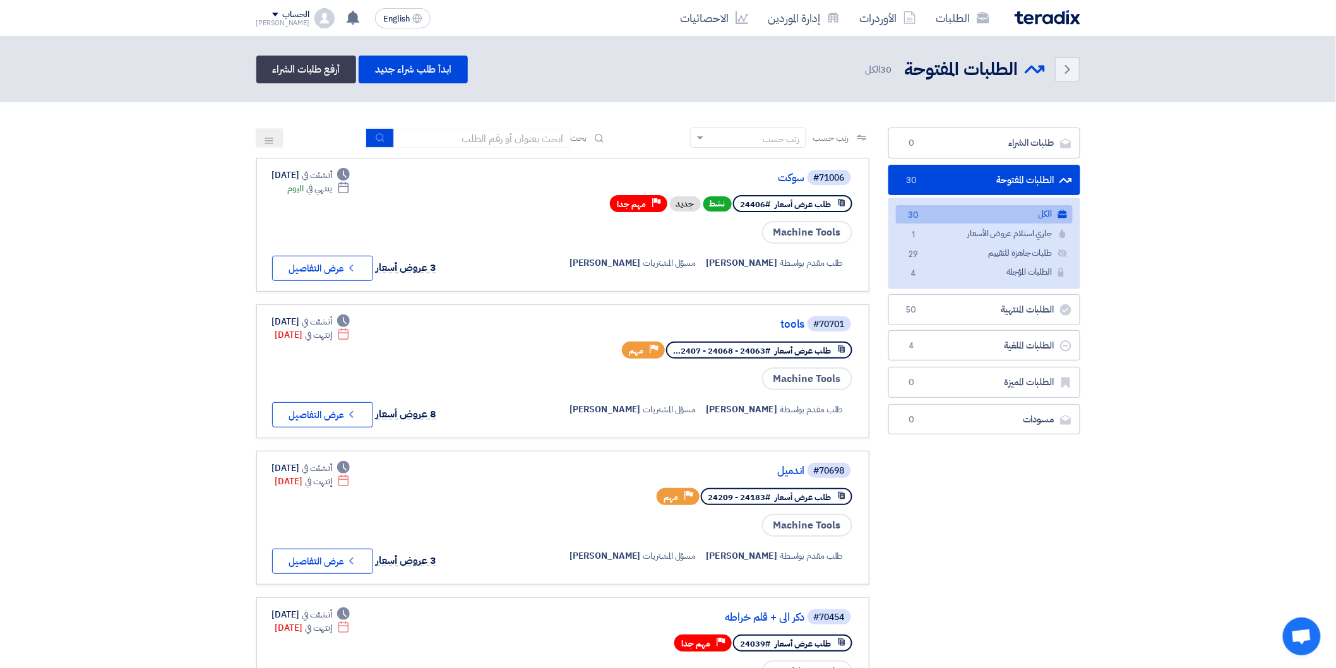
click at [1284, 87] on header "Back الطلبات المفتوحة الطلبات المفتوحة 30" at bounding box center [668, 70] width 1336 height 66
drag, startPoint x: 1257, startPoint y: 102, endPoint x: 1317, endPoint y: 101, distance: 60.0
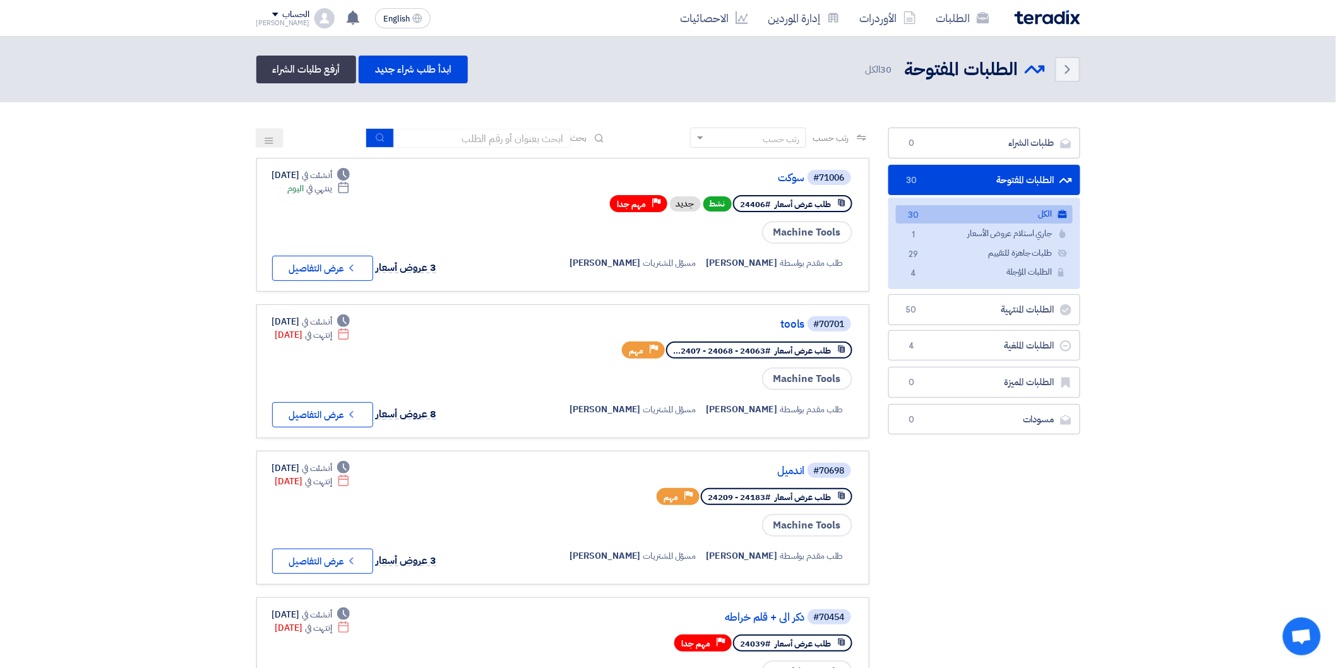
drag, startPoint x: 1330, startPoint y: 104, endPoint x: 1163, endPoint y: 470, distance: 402.6
drag, startPoint x: 1315, startPoint y: 104, endPoint x: 985, endPoint y: 496, distance: 513.1
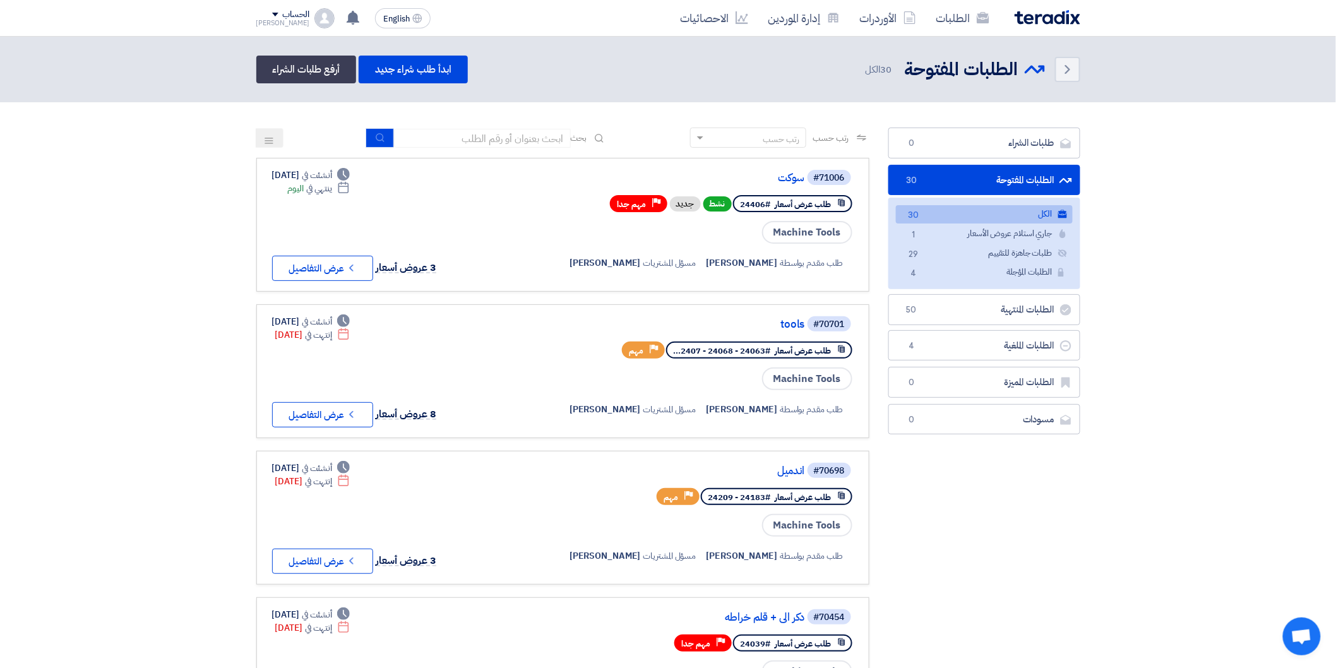
drag, startPoint x: 1305, startPoint y: 105, endPoint x: 167, endPoint y: 267, distance: 1149.3
drag, startPoint x: 167, startPoint y: 267, endPoint x: 1318, endPoint y: 109, distance: 1161.3
drag, startPoint x: 1318, startPoint y: 109, endPoint x: 939, endPoint y: 513, distance: 554.4
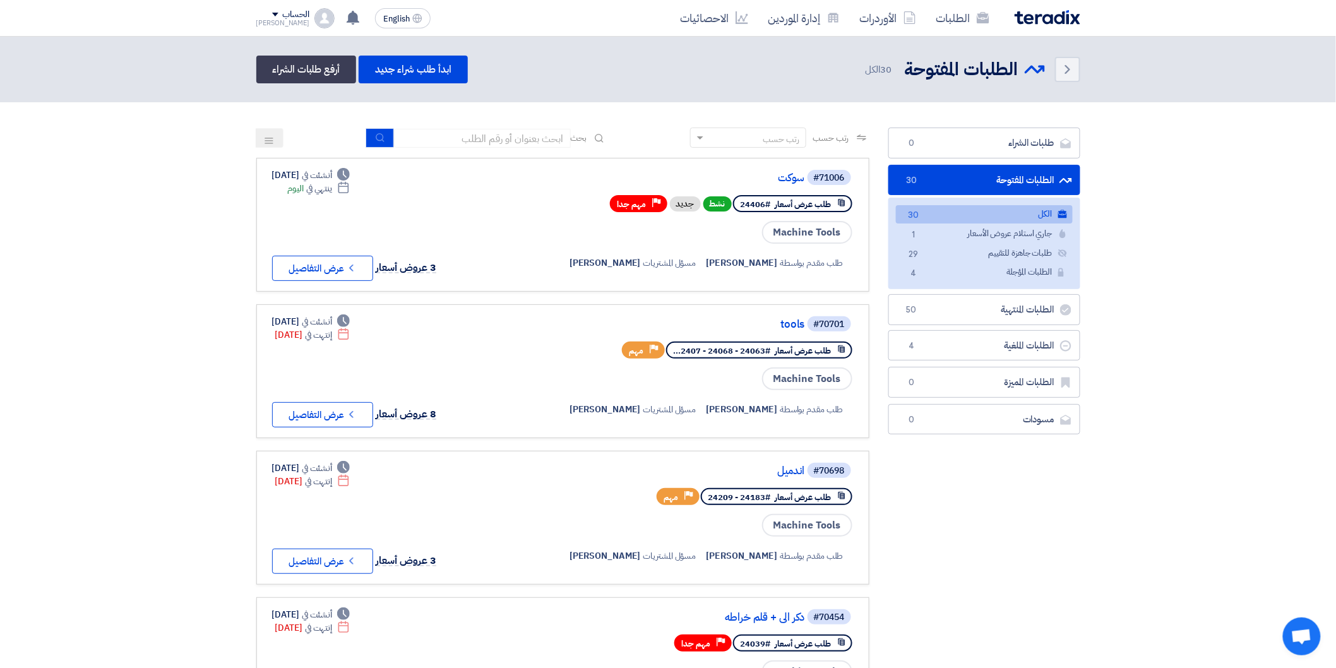
drag, startPoint x: 1231, startPoint y: 256, endPoint x: 1247, endPoint y: 219, distance: 39.9
drag, startPoint x: 1167, startPoint y: 175, endPoint x: 1185, endPoint y: 139, distance: 40.4
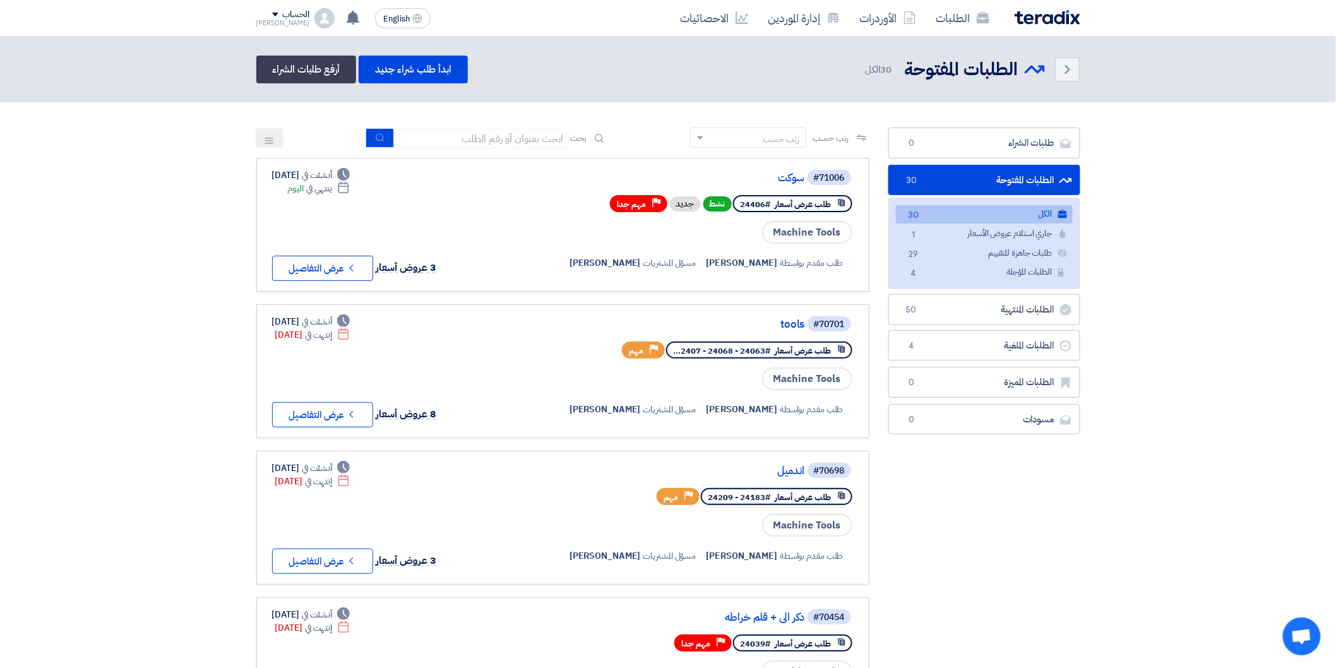
drag, startPoint x: 1185, startPoint y: 139, endPoint x: 1217, endPoint y: 131, distance: 32.5
drag, startPoint x: 129, startPoint y: 129, endPoint x: 1188, endPoint y: 259, distance: 1067.4
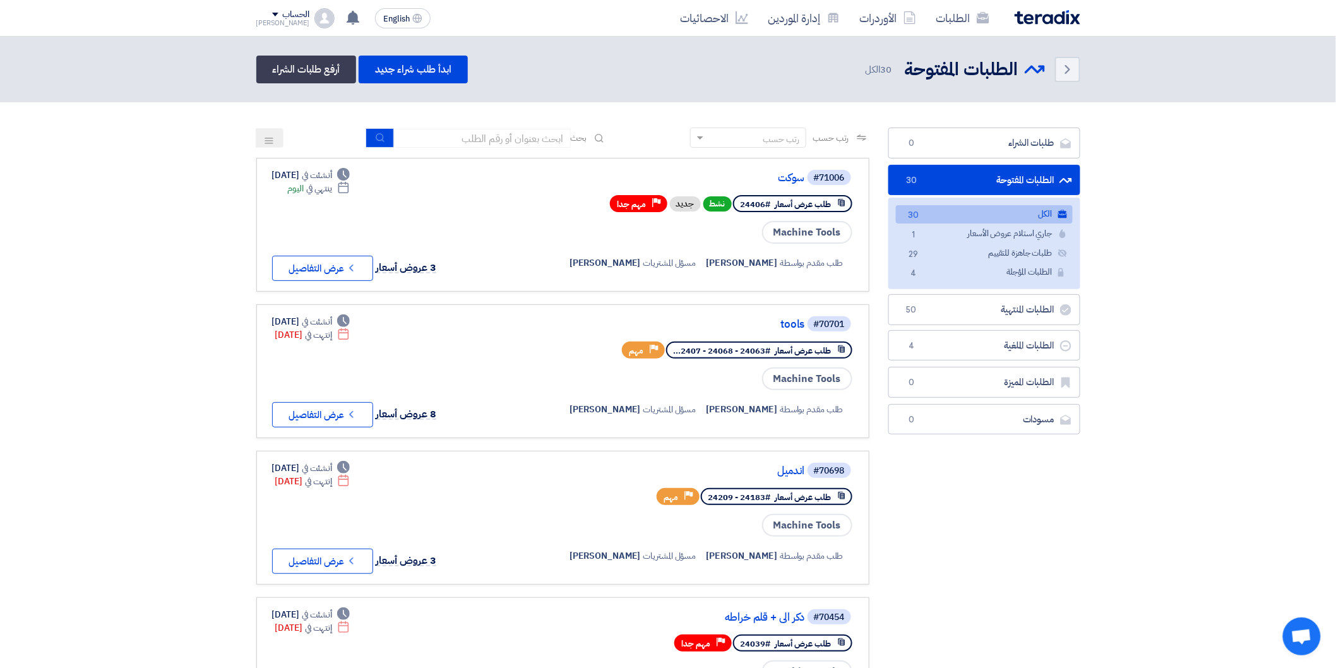
drag, startPoint x: 1229, startPoint y: 140, endPoint x: 1263, endPoint y: 137, distance: 33.6
